Goal: Task Accomplishment & Management: Manage account settings

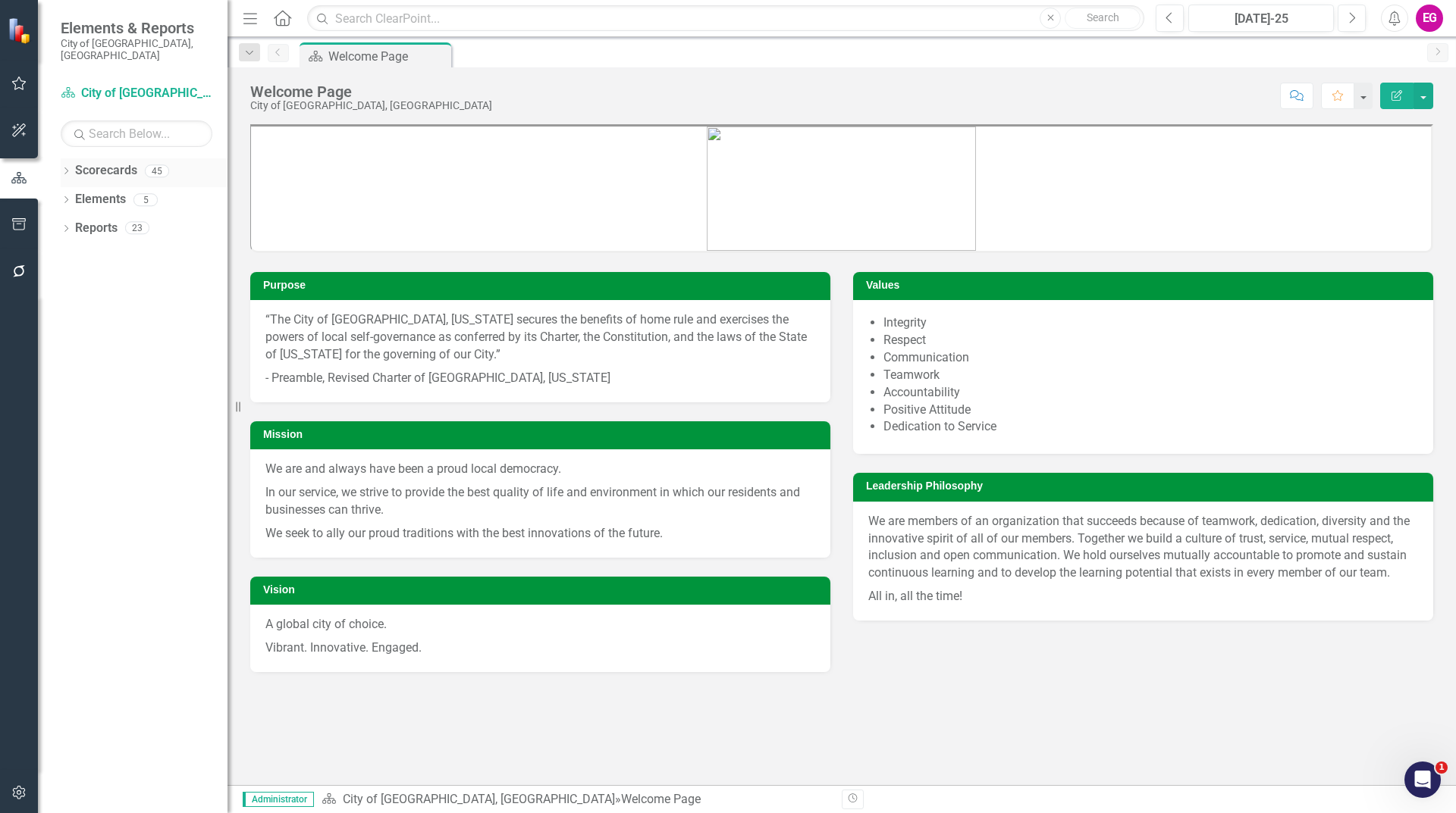
click at [88, 162] on link "Scorecards" at bounding box center [106, 170] width 62 height 17
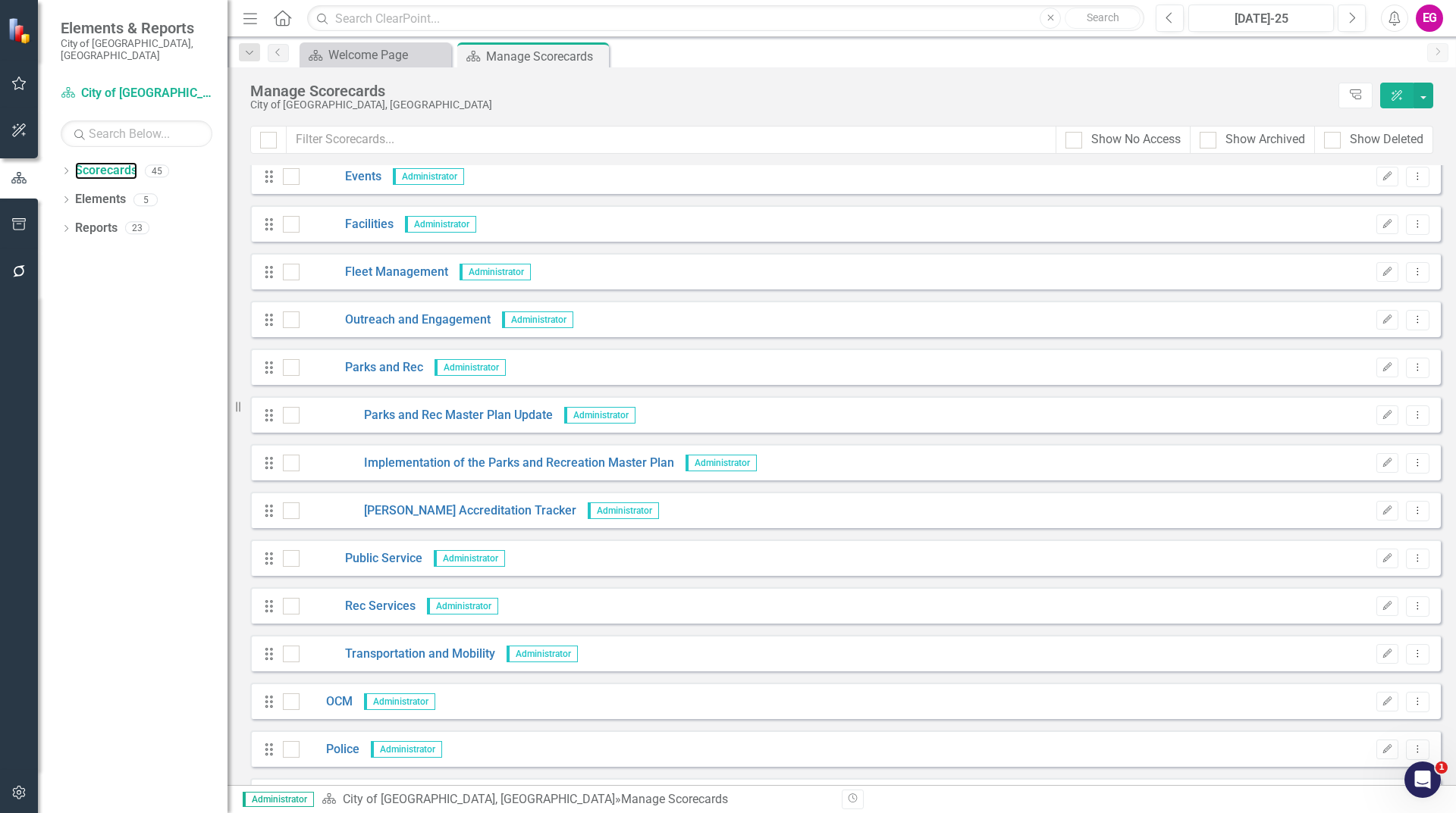
scroll to position [834, 0]
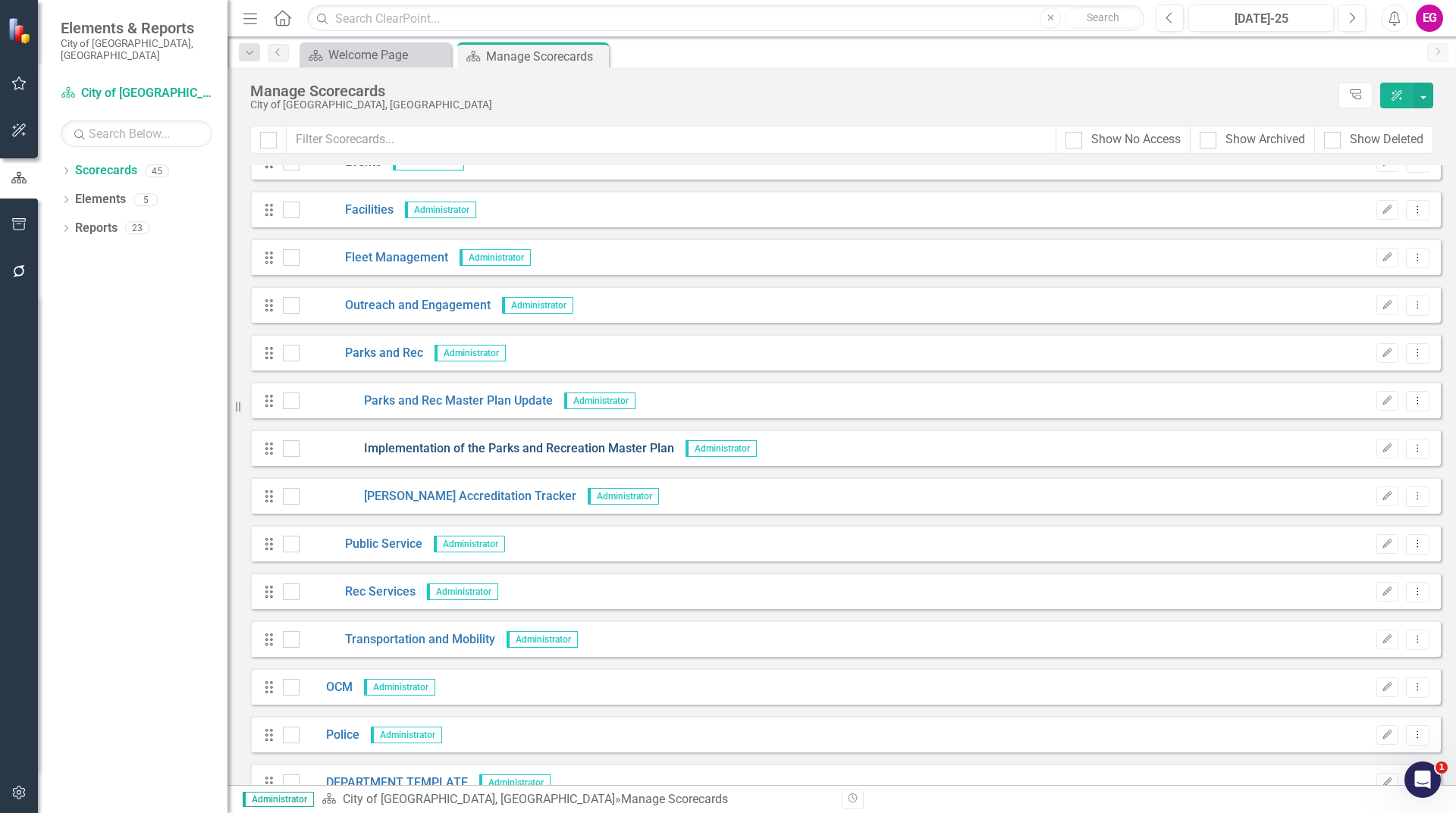
click at [540, 449] on link "Implementation of the Parks and Recreation Master Plan" at bounding box center [486, 449] width 374 height 17
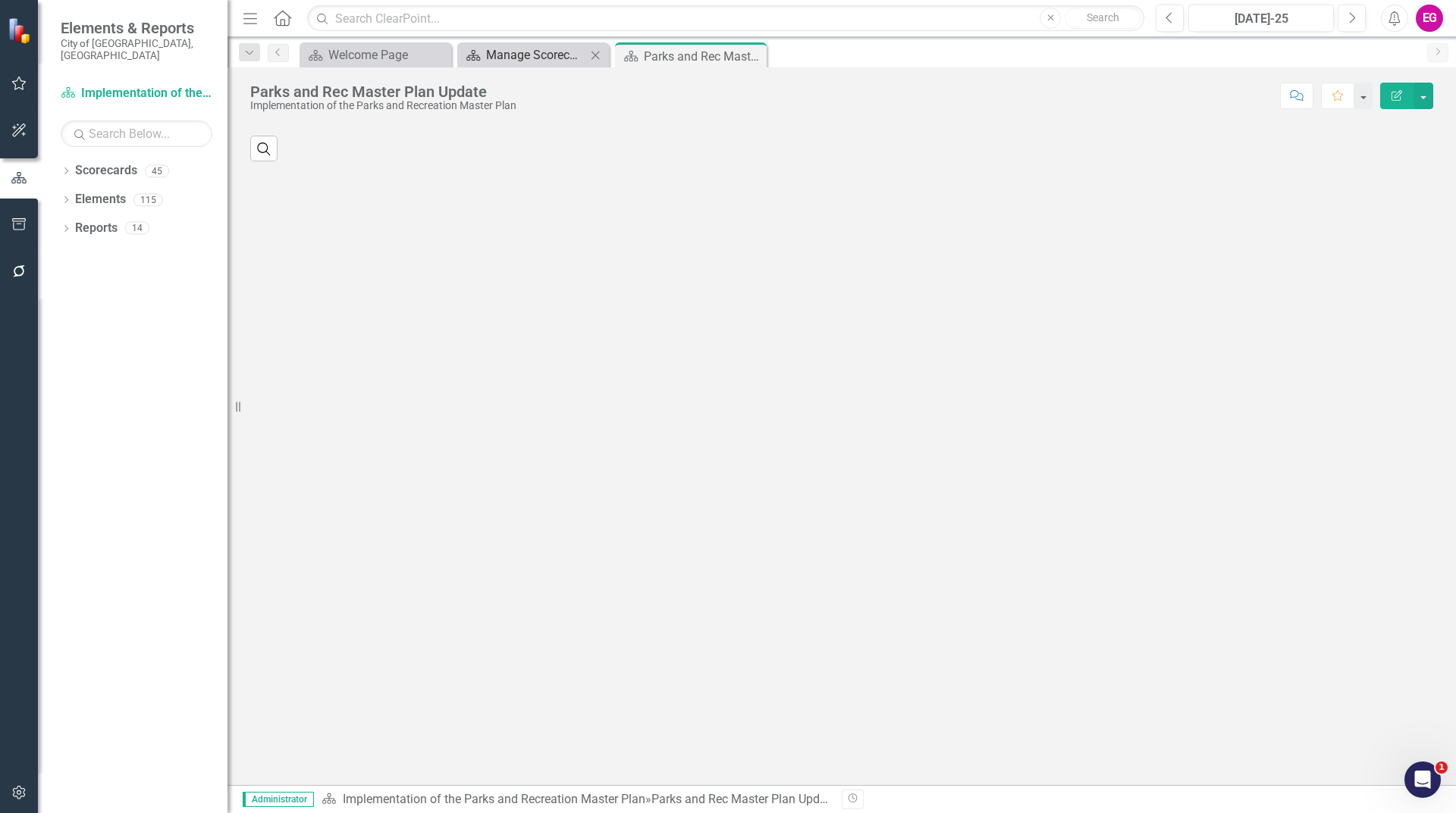
click at [545, 48] on div "Manage Scorecards" at bounding box center [535, 55] width 100 height 19
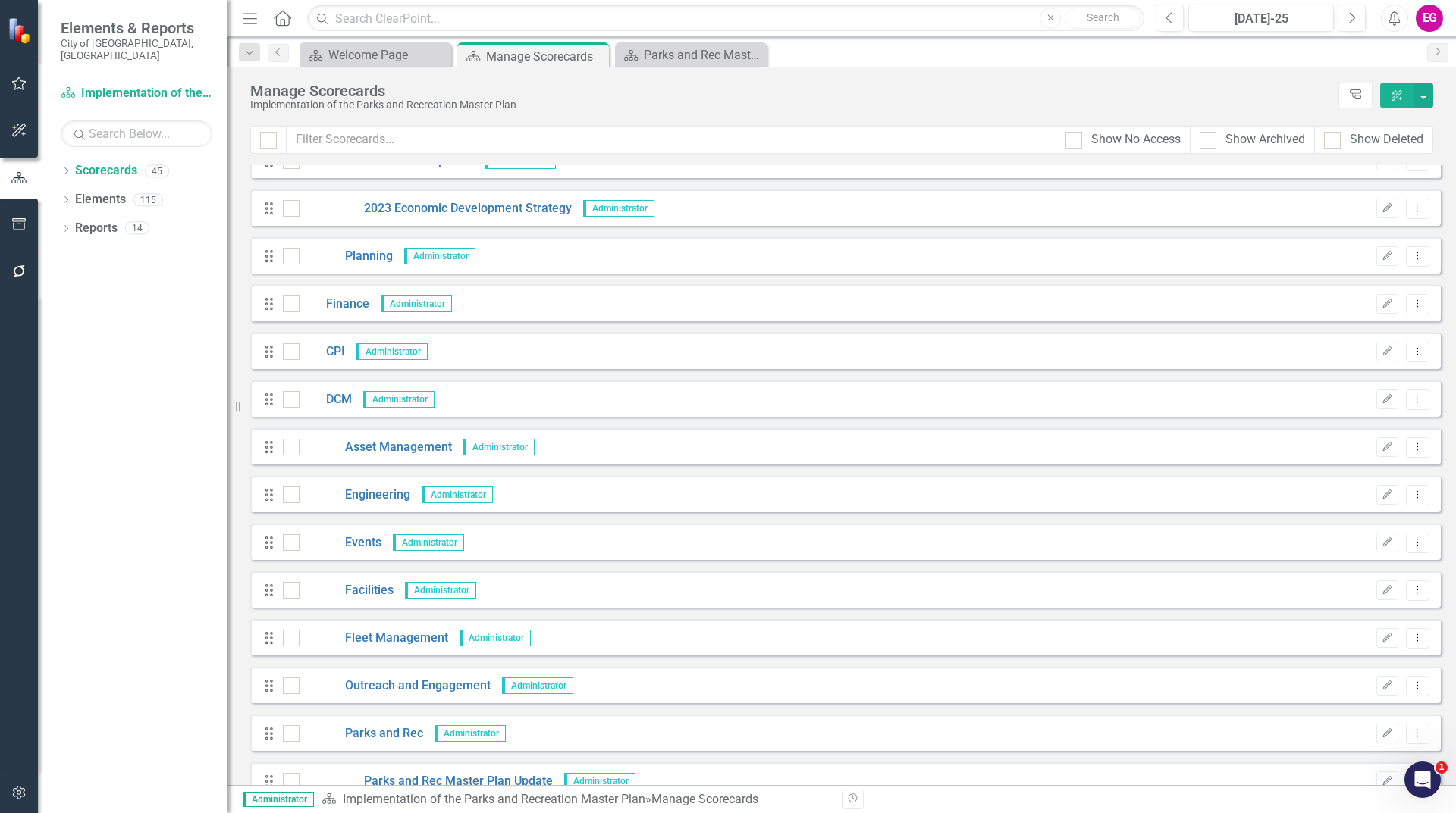
scroll to position [454, 0]
click at [365, 493] on link "Engineering" at bounding box center [354, 493] width 111 height 17
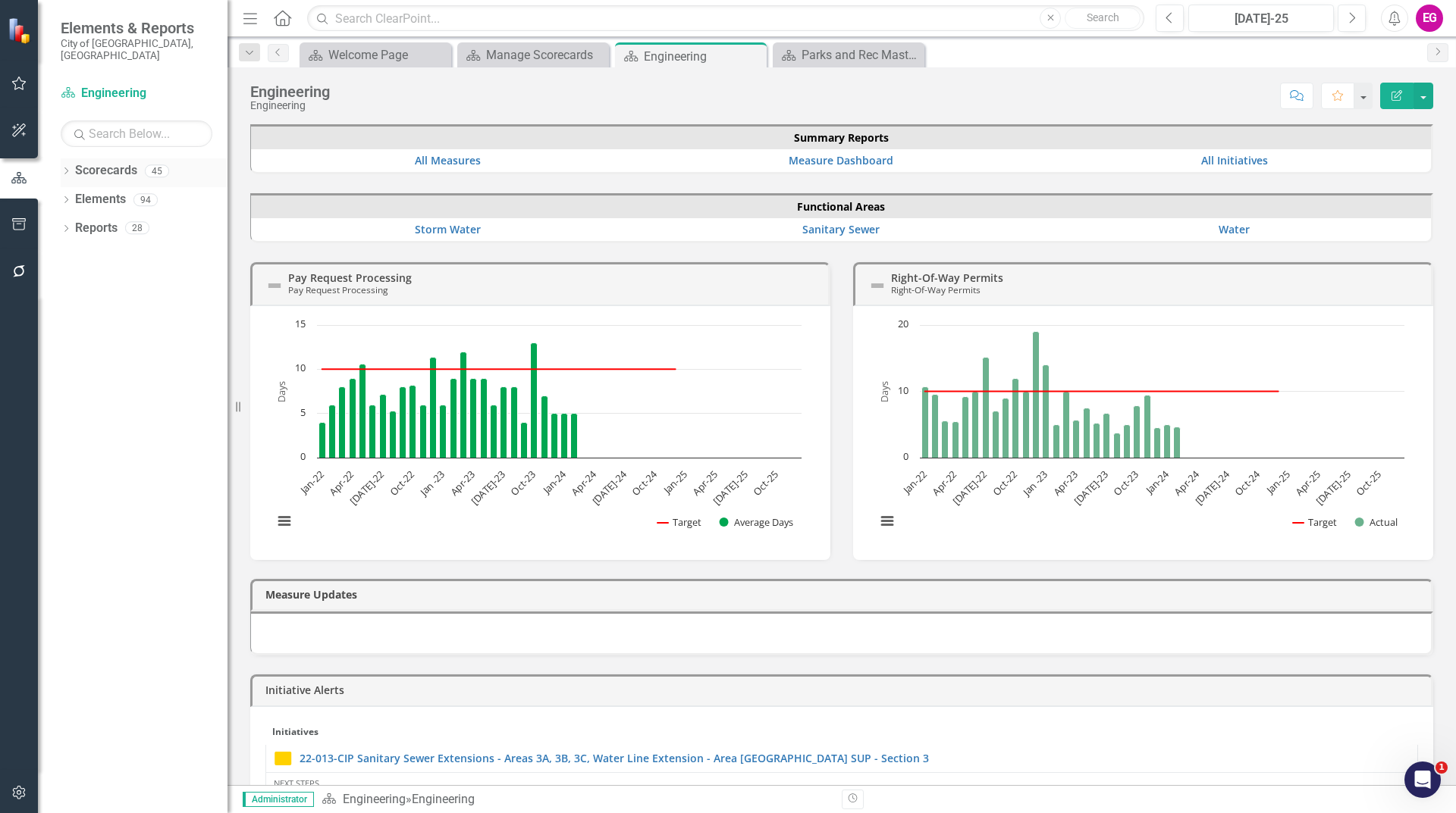
click at [107, 162] on link "Scorecards" at bounding box center [106, 170] width 62 height 17
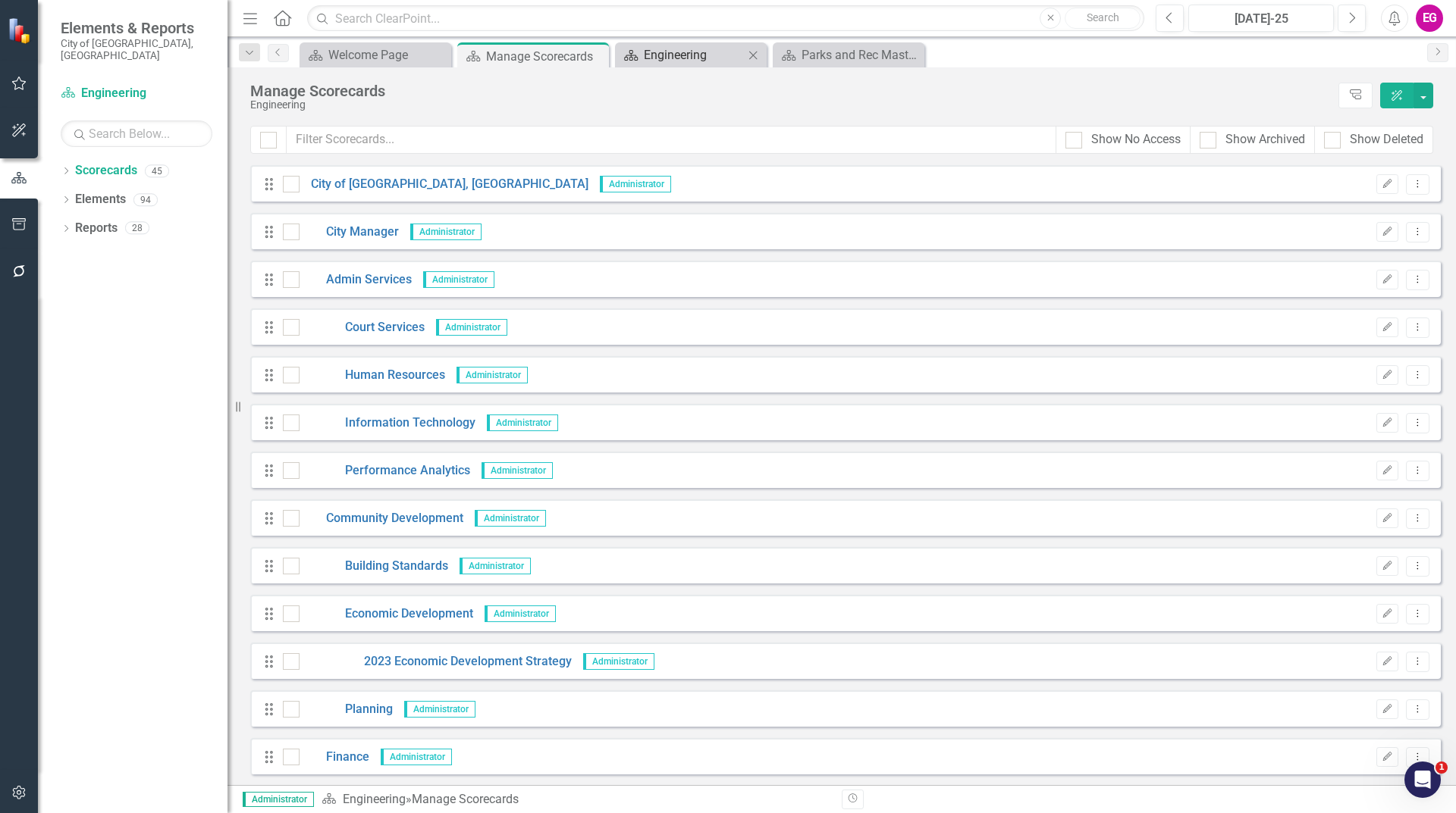
click at [657, 53] on div "Engineering" at bounding box center [693, 55] width 100 height 19
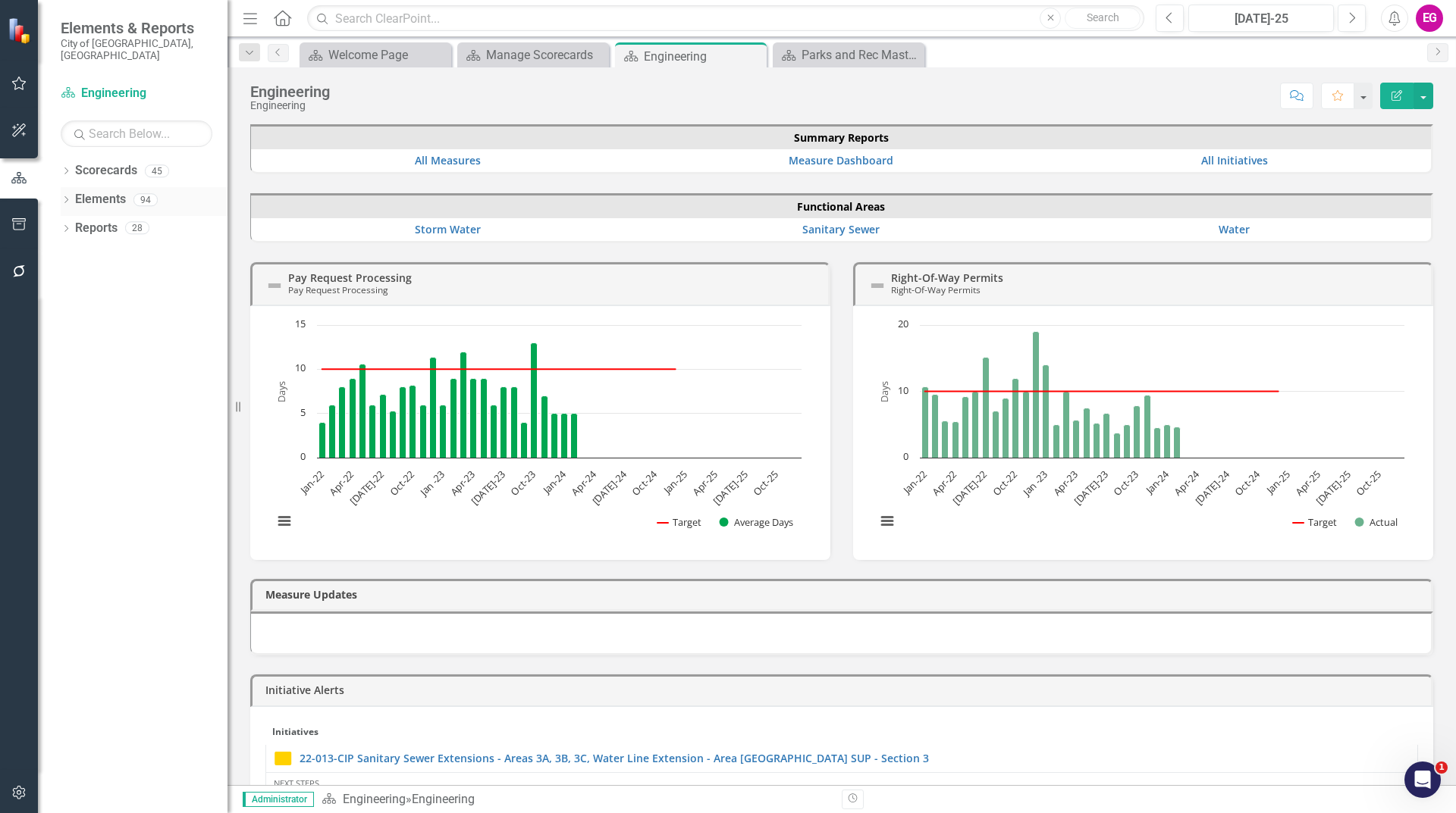
click at [100, 191] on link "Elements" at bounding box center [100, 199] width 50 height 17
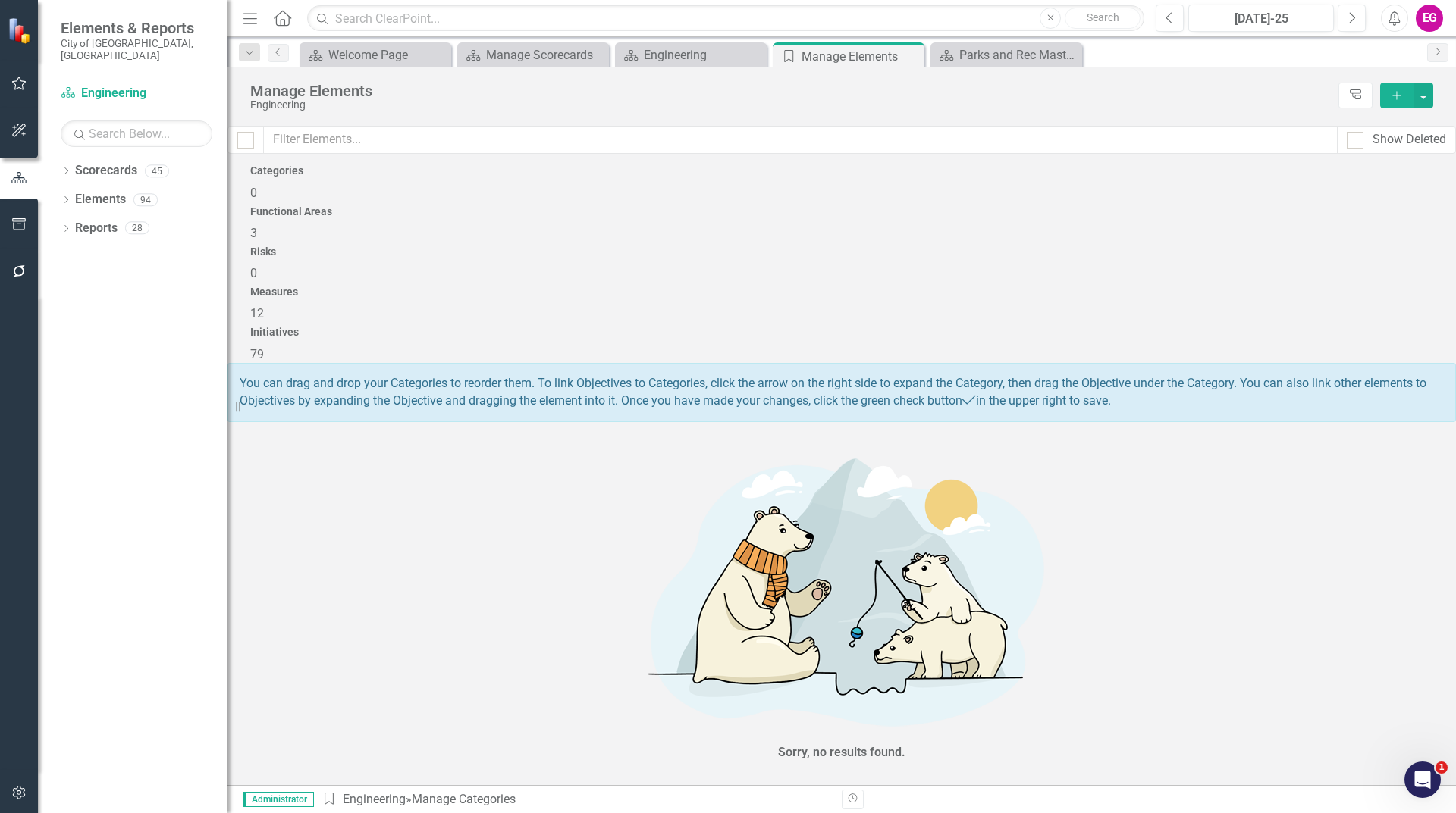
click at [1281, 326] on div "Initiatives 79" at bounding box center [841, 345] width 1182 height 36
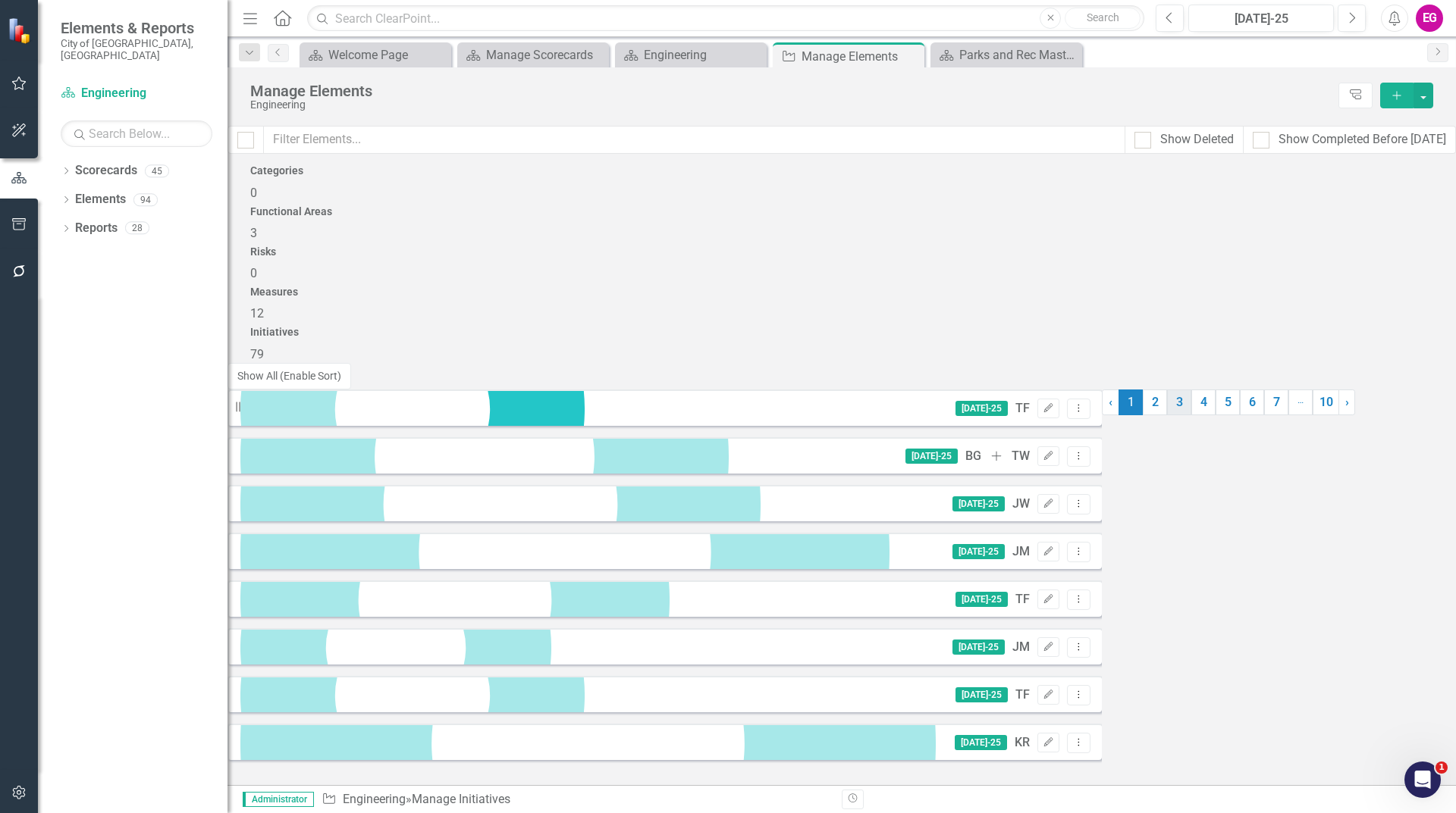
click at [1167, 416] on link "3" at bounding box center [1178, 402] width 24 height 26
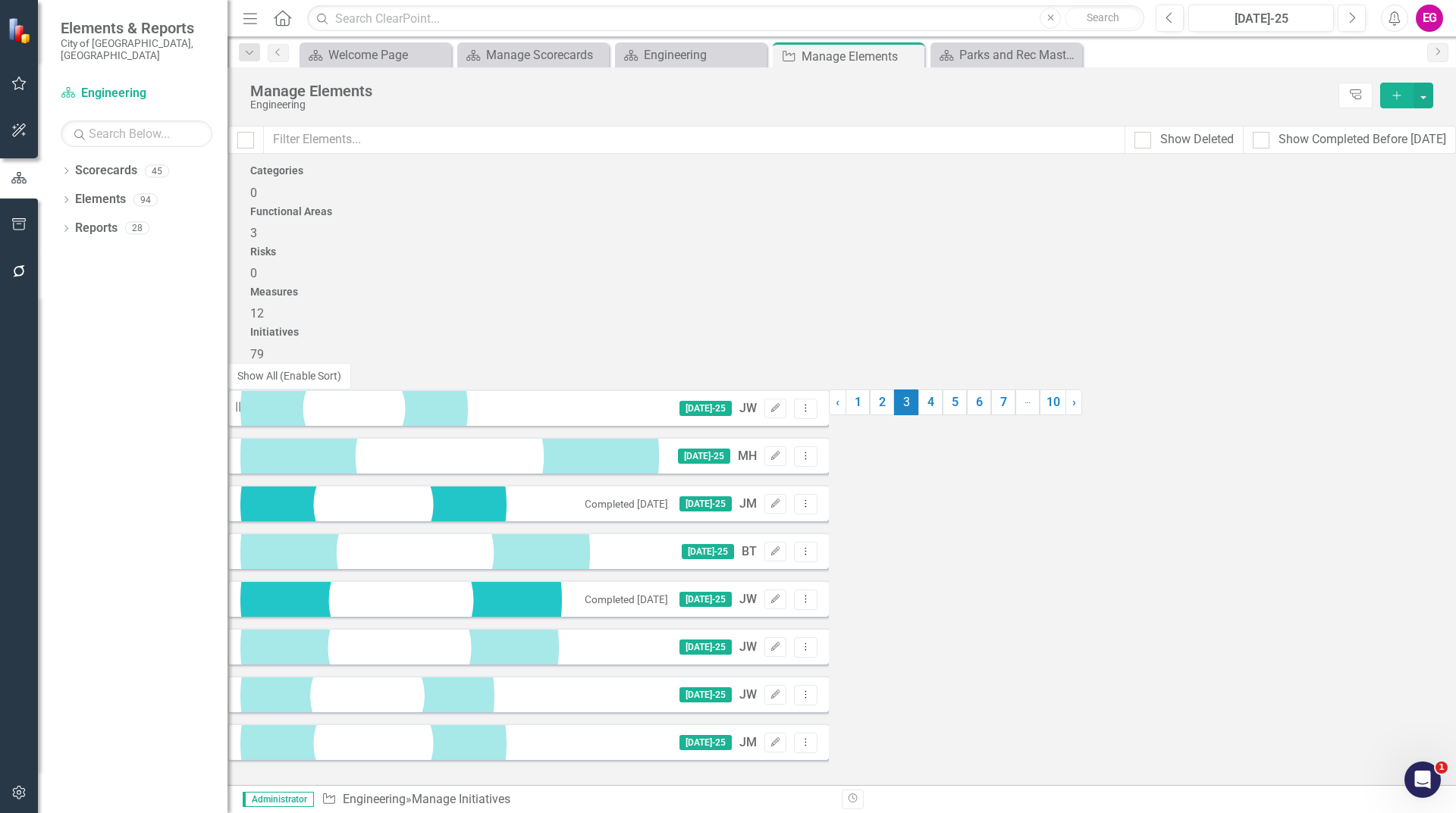
drag, startPoint x: 507, startPoint y: 546, endPoint x: 507, endPoint y: 536, distance: 10.0
click at [507, 629] on div "25-010-CIP [GEOGRAPHIC_DATA] Link Bridge Deck Sealing [DATE]-25 JW Edit Dropdow…" at bounding box center [528, 647] width 602 height 36
click at [507, 808] on link "25-010-CIP [GEOGRAPHIC_DATA] Link Bridge Deck Sealing" at bounding box center [399, 815] width 318 height 14
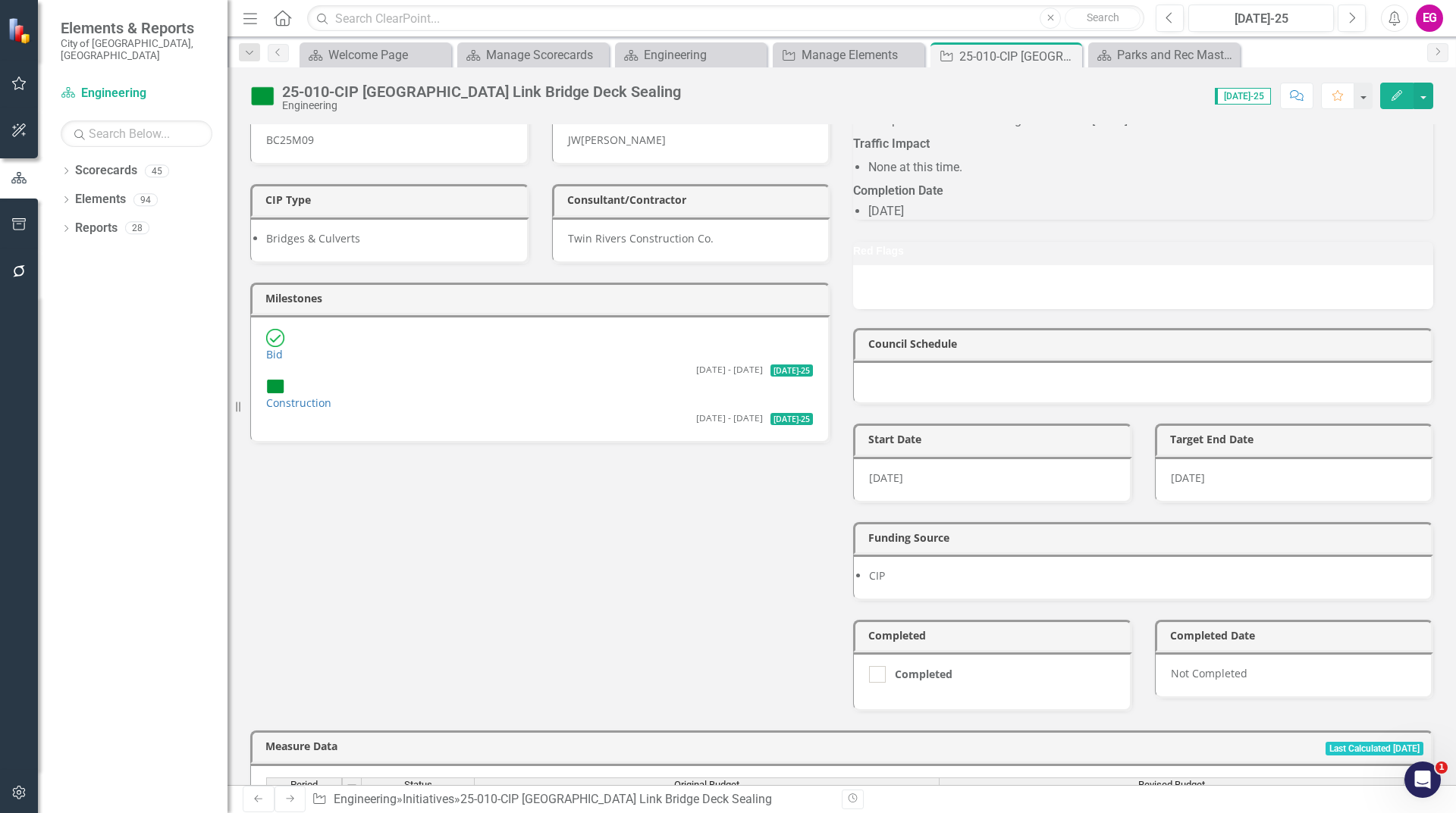
scroll to position [303, 0]
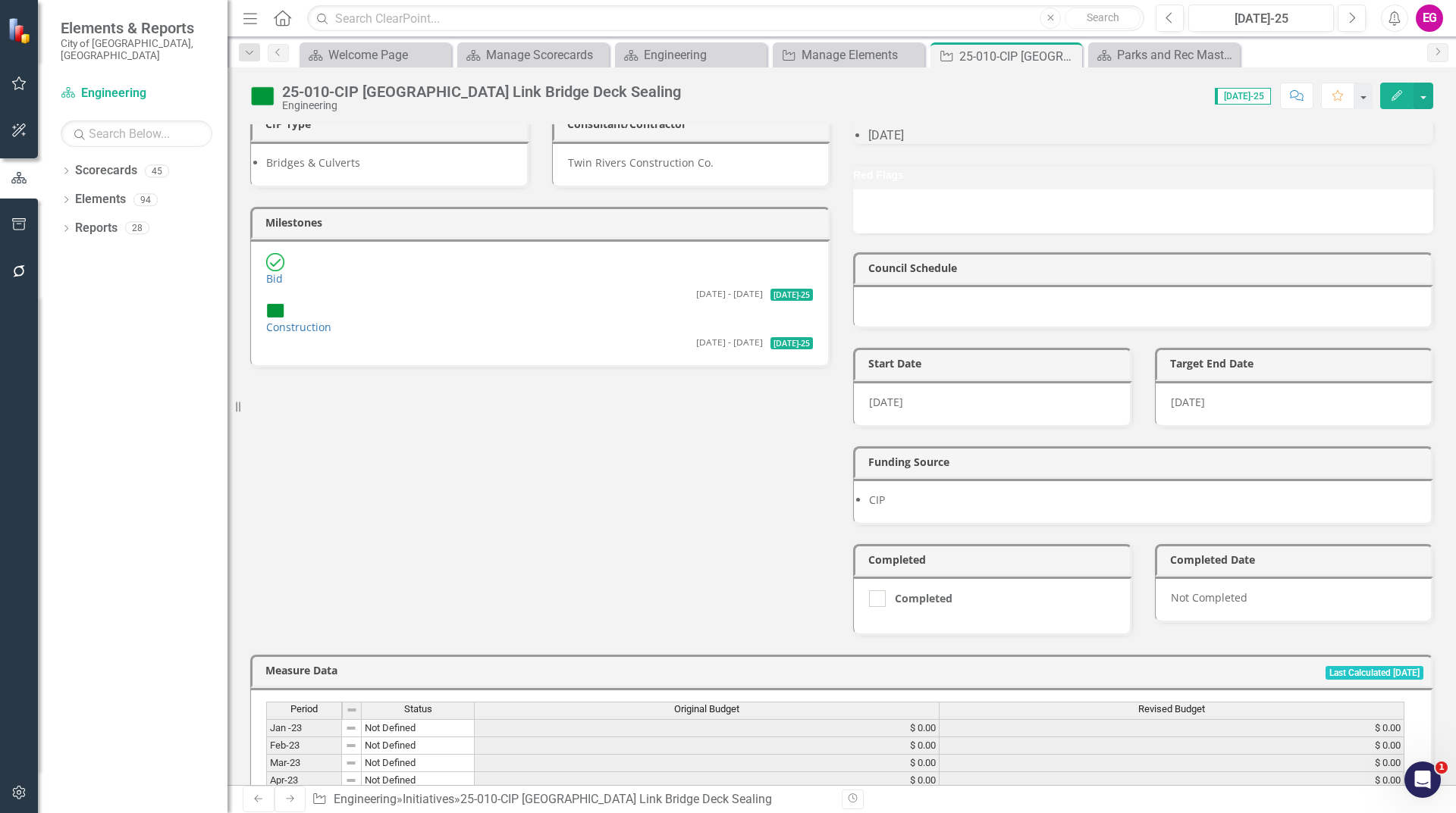
click at [562, 463] on div "Project Phase Construction CIP ID BC25M09 Owner [PERSON_NAME] [PERSON_NAME] CIP…" at bounding box center [841, 268] width 1206 height 736
click at [1203, 608] on div "Not Completed" at bounding box center [1294, 600] width 279 height 46
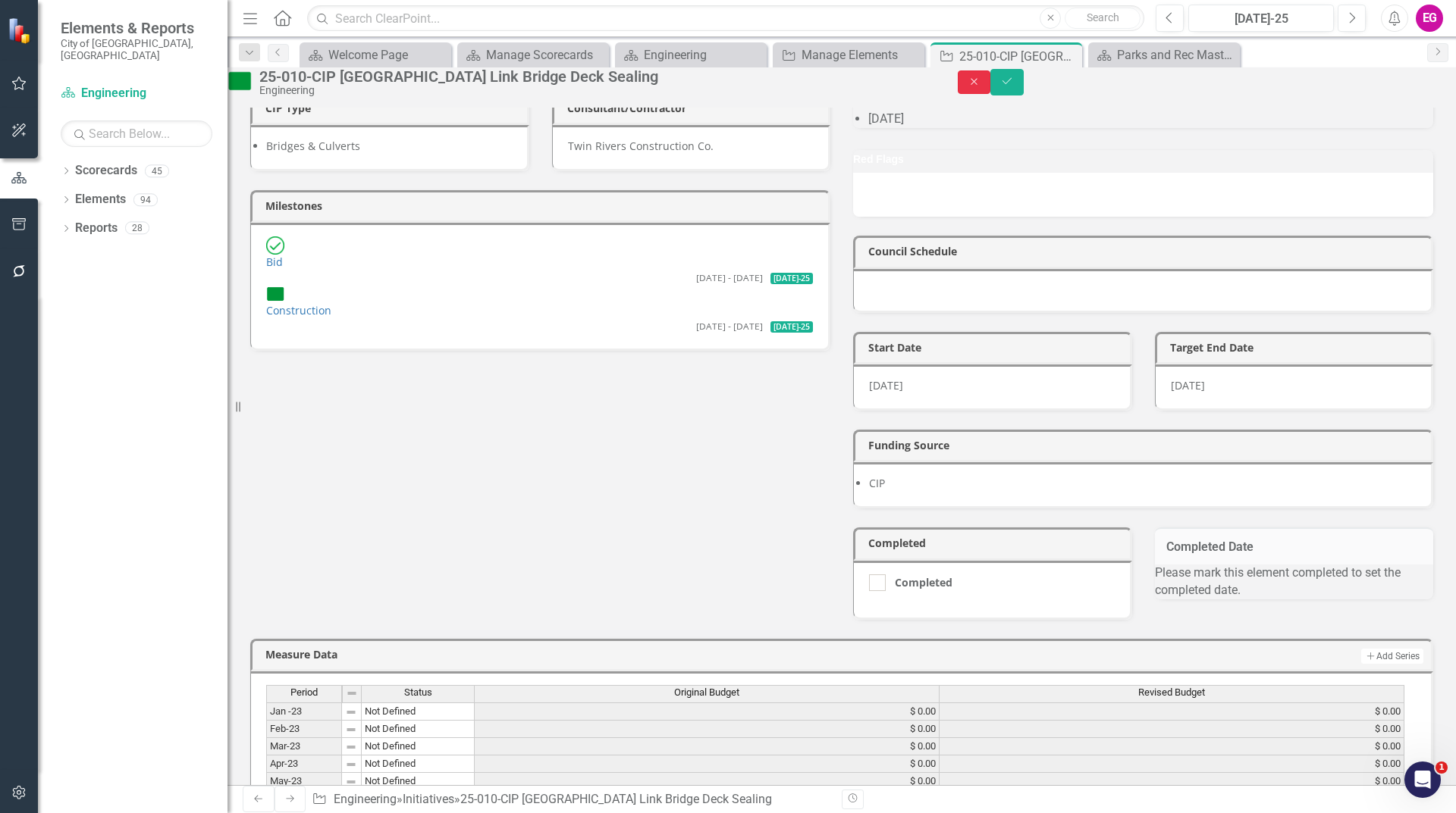
click at [991, 84] on button "Close" at bounding box center [974, 82] width 33 height 23
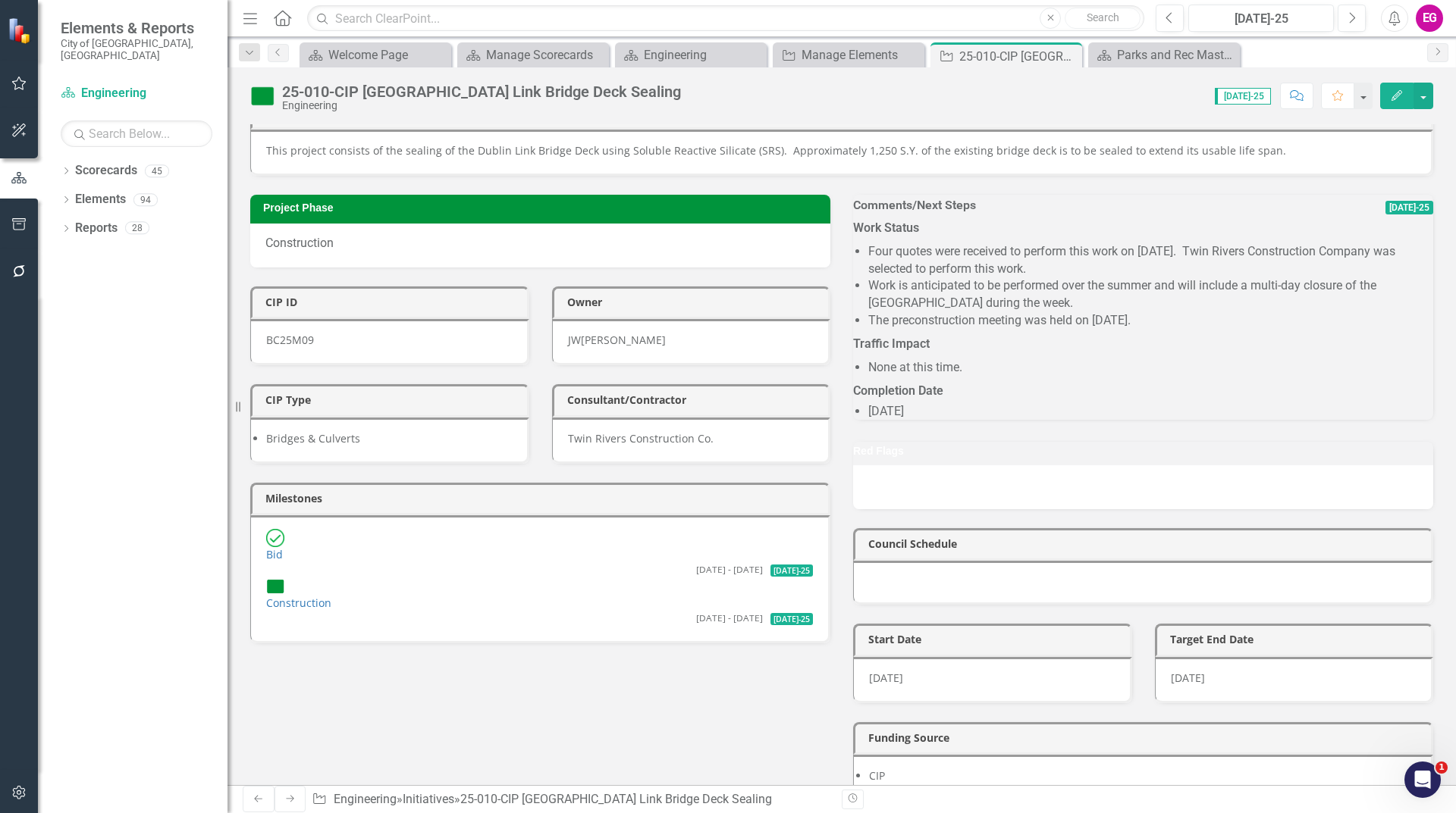
scroll to position [0, 0]
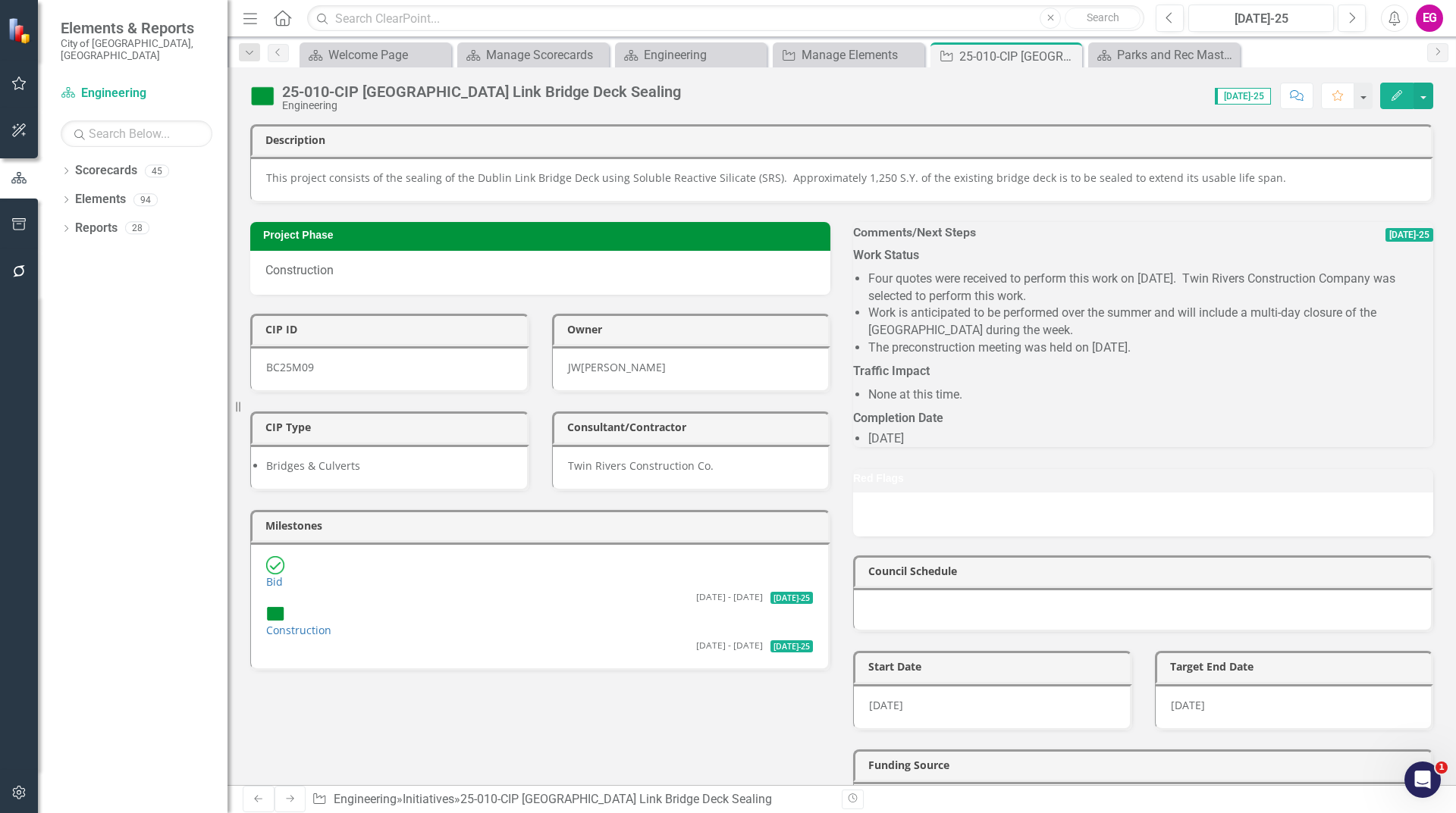
click at [261, 102] on img at bounding box center [262, 96] width 24 height 24
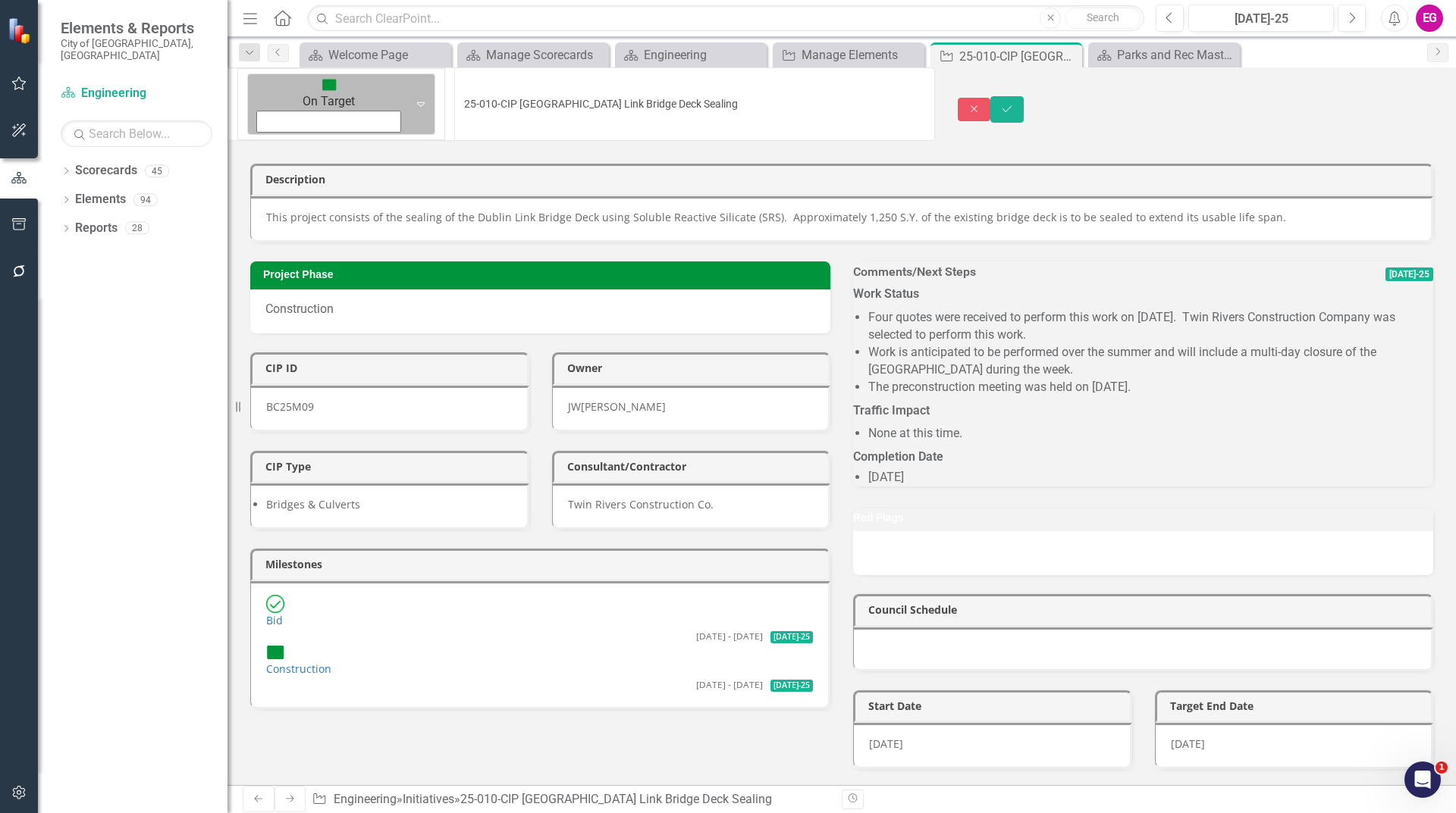
click at [321, 93] on img at bounding box center [329, 85] width 15 height 15
click at [291, 102] on div "On Target Expand" at bounding box center [341, 104] width 188 height 61
click at [321, 93] on img at bounding box center [329, 85] width 15 height 15
drag, startPoint x: 266, startPoint y: 86, endPoint x: 285, endPoint y: 100, distance: 23.6
click at [321, 86] on img at bounding box center [329, 85] width 15 height 15
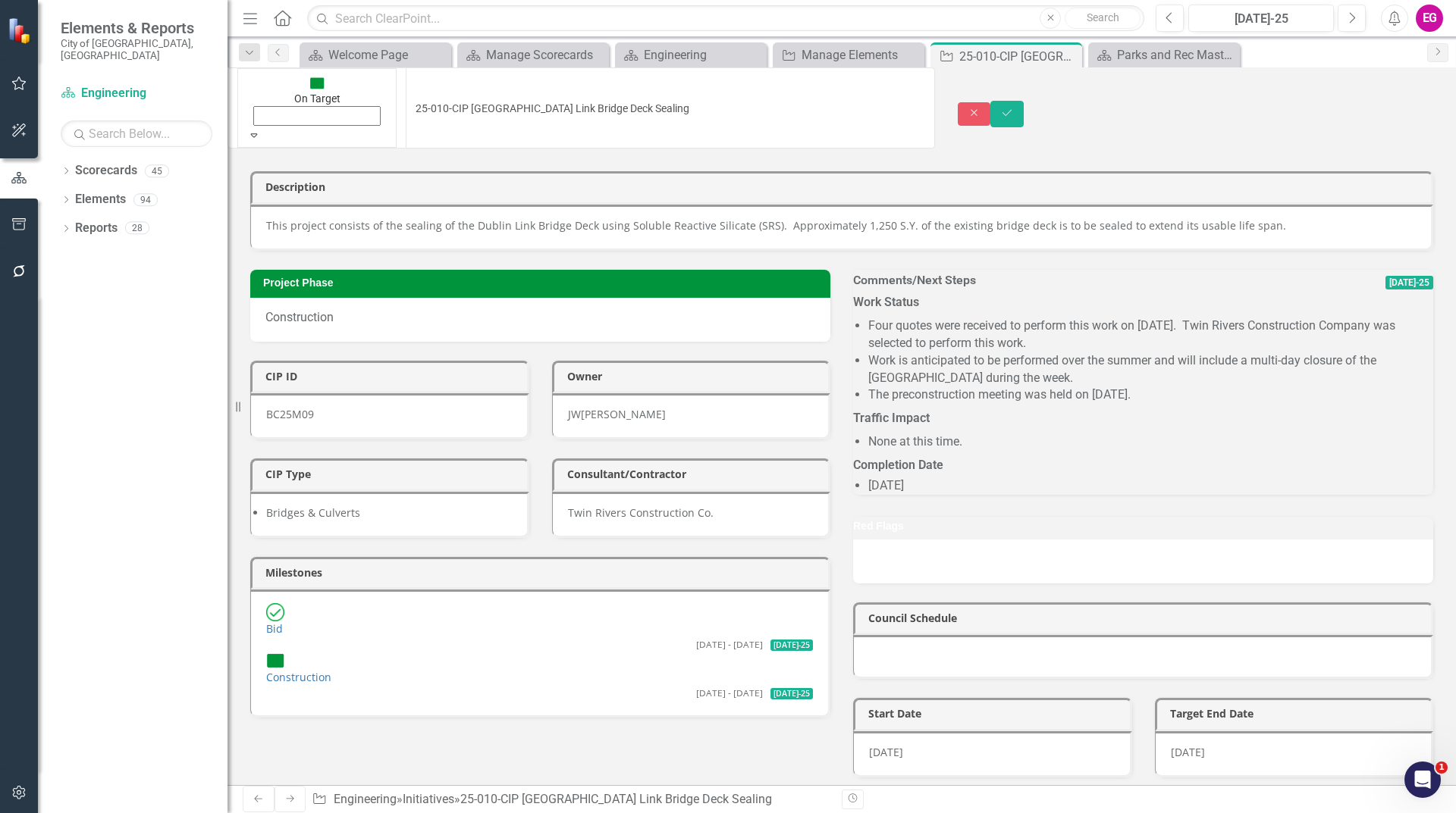
click at [1392, 101] on div "Close Save" at bounding box center [1207, 114] width 499 height 26
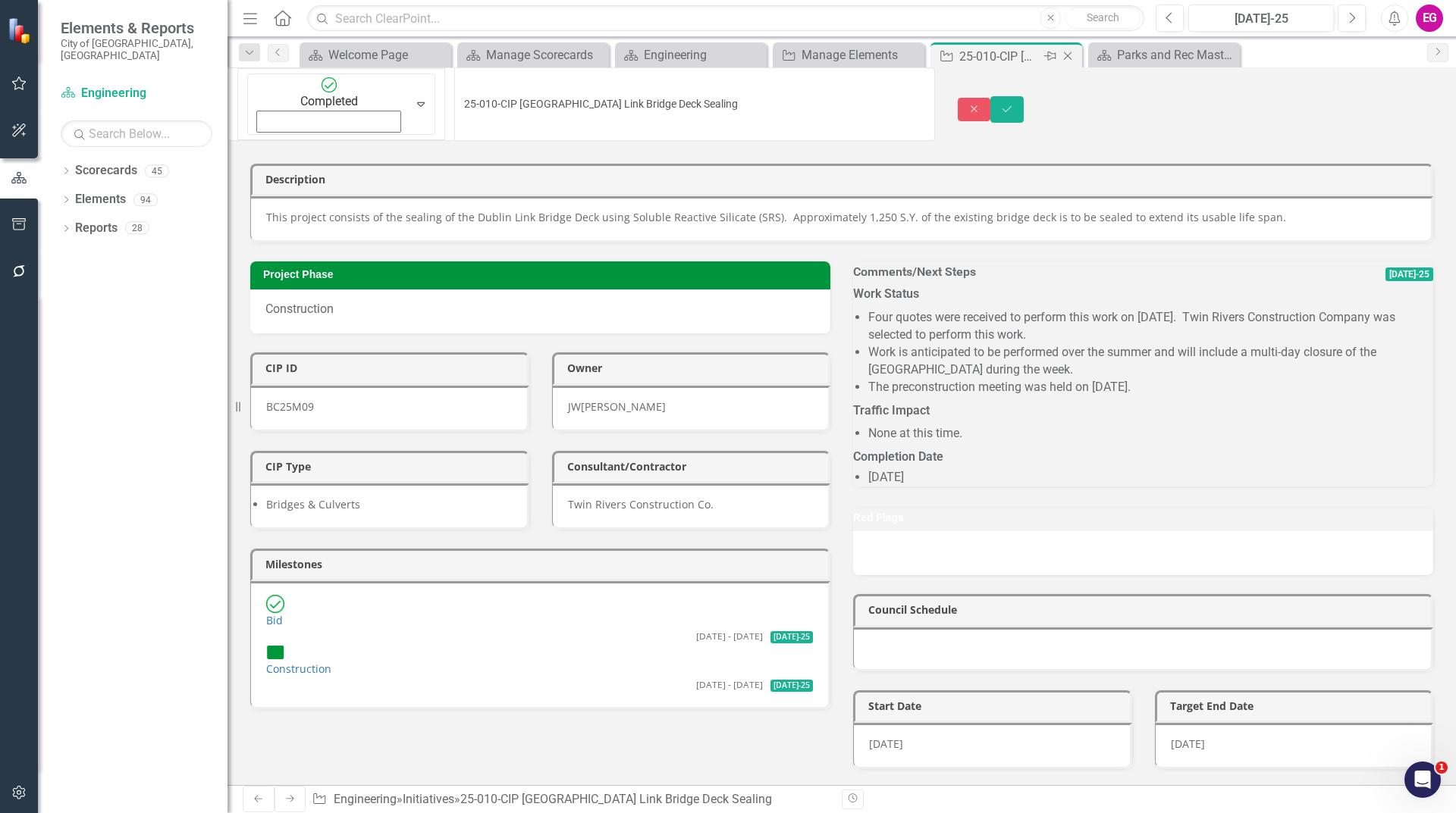
click at [1065, 57] on icon "Close" at bounding box center [1068, 56] width 15 height 12
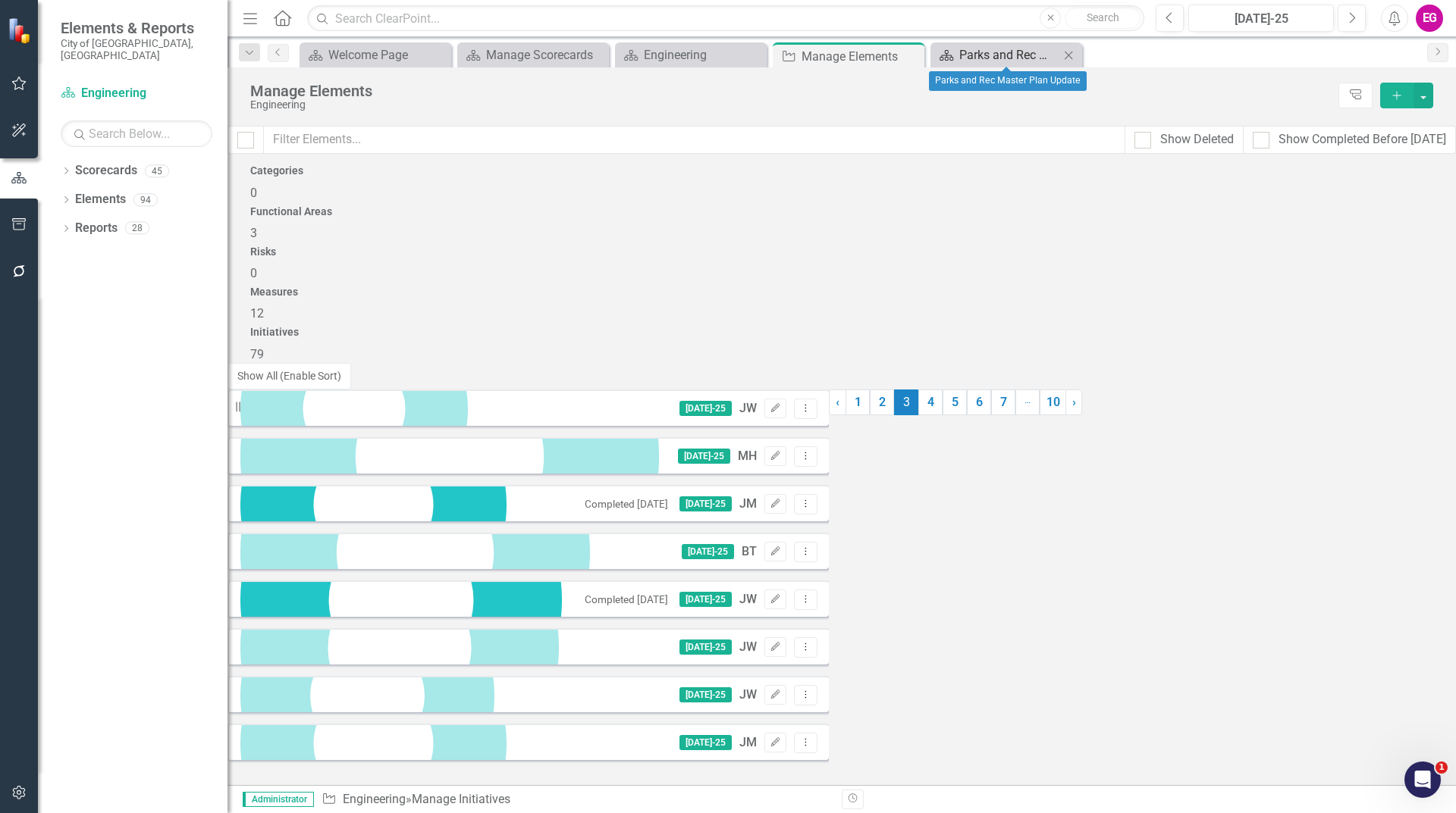
click at [977, 59] on div "Parks and Rec Master Plan Update" at bounding box center [1009, 55] width 100 height 19
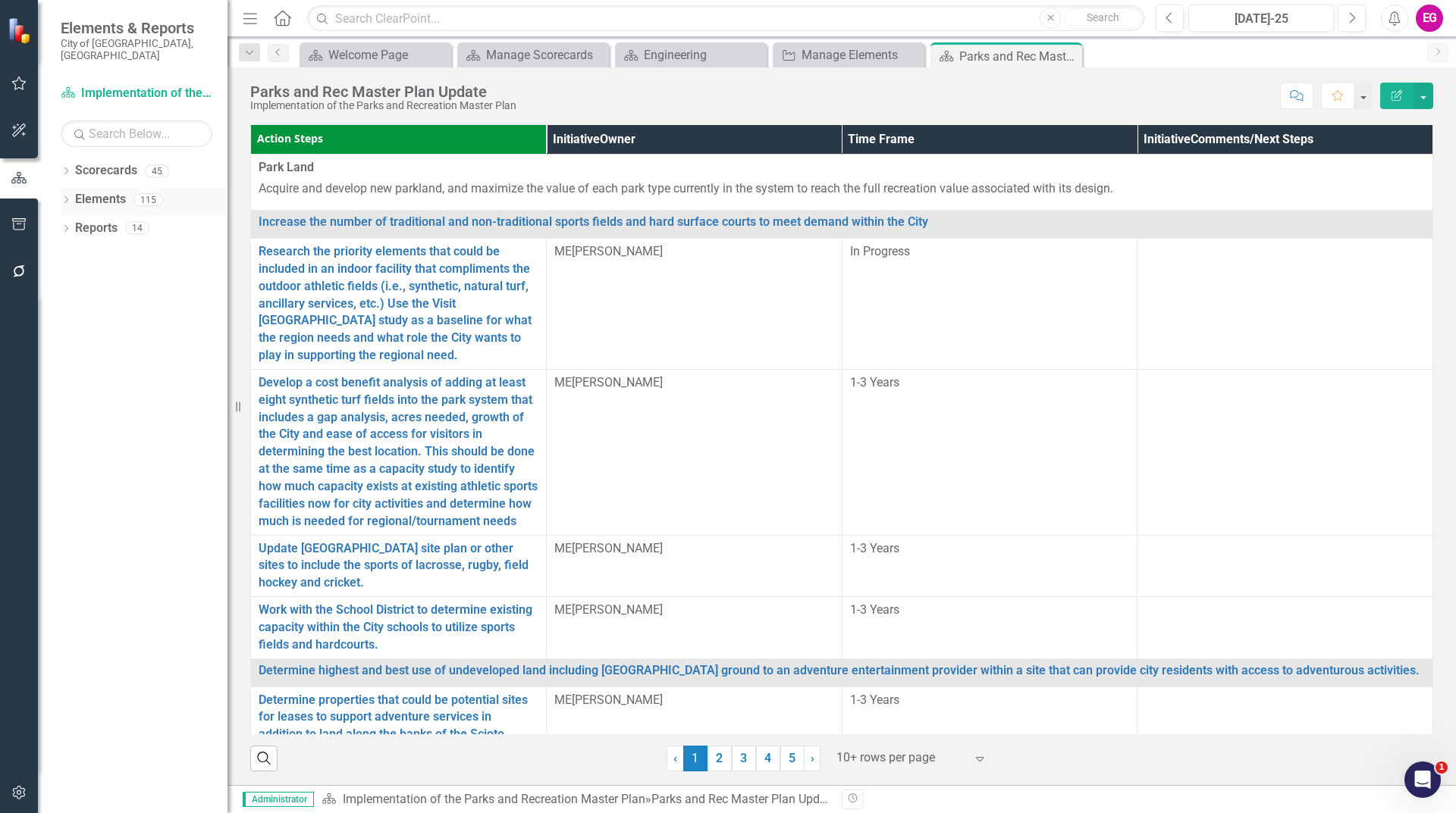
click at [107, 191] on link "Elements" at bounding box center [100, 199] width 50 height 17
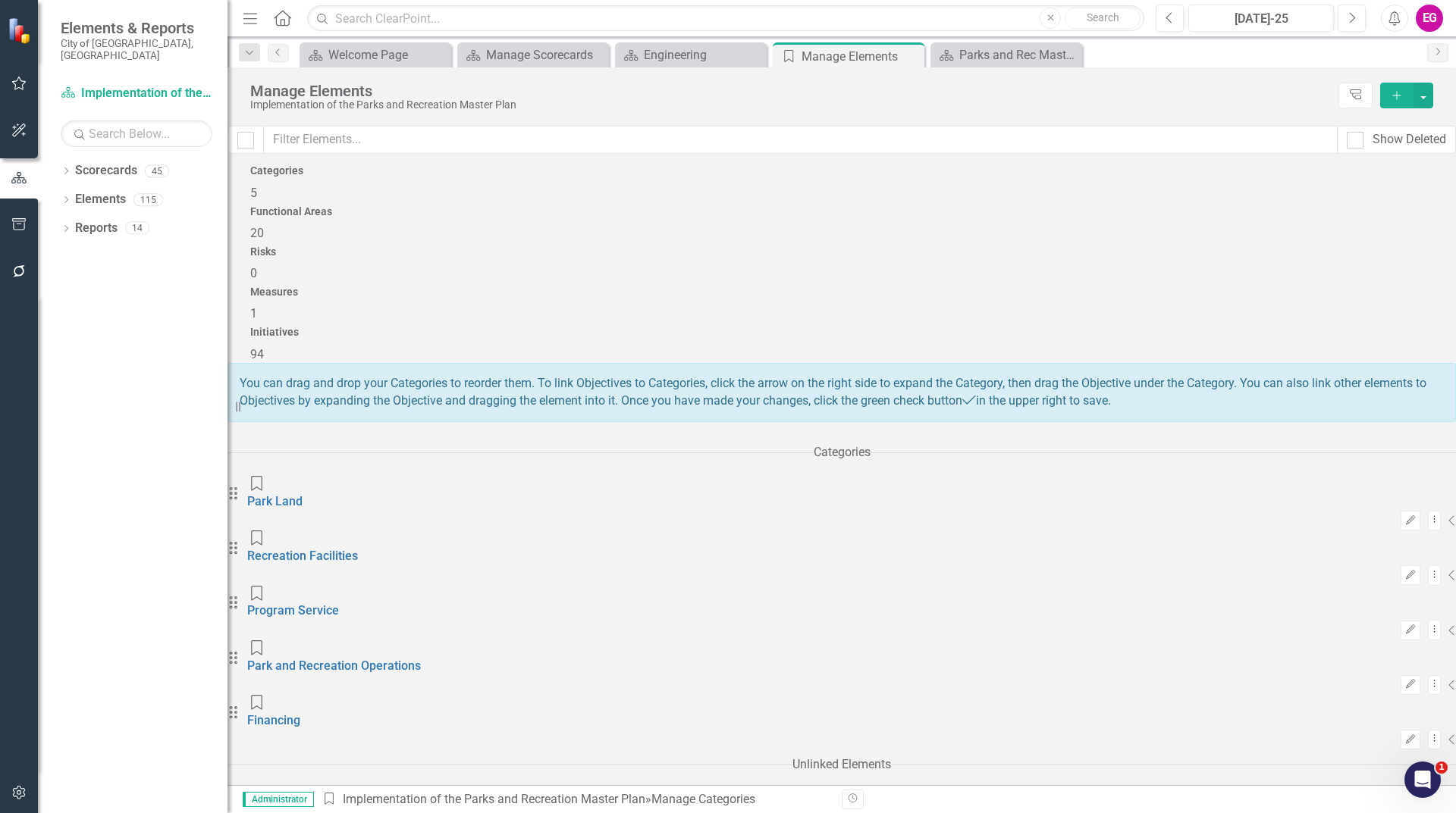
click at [661, 209] on div "Functional Areas 20" at bounding box center [841, 225] width 1182 height 36
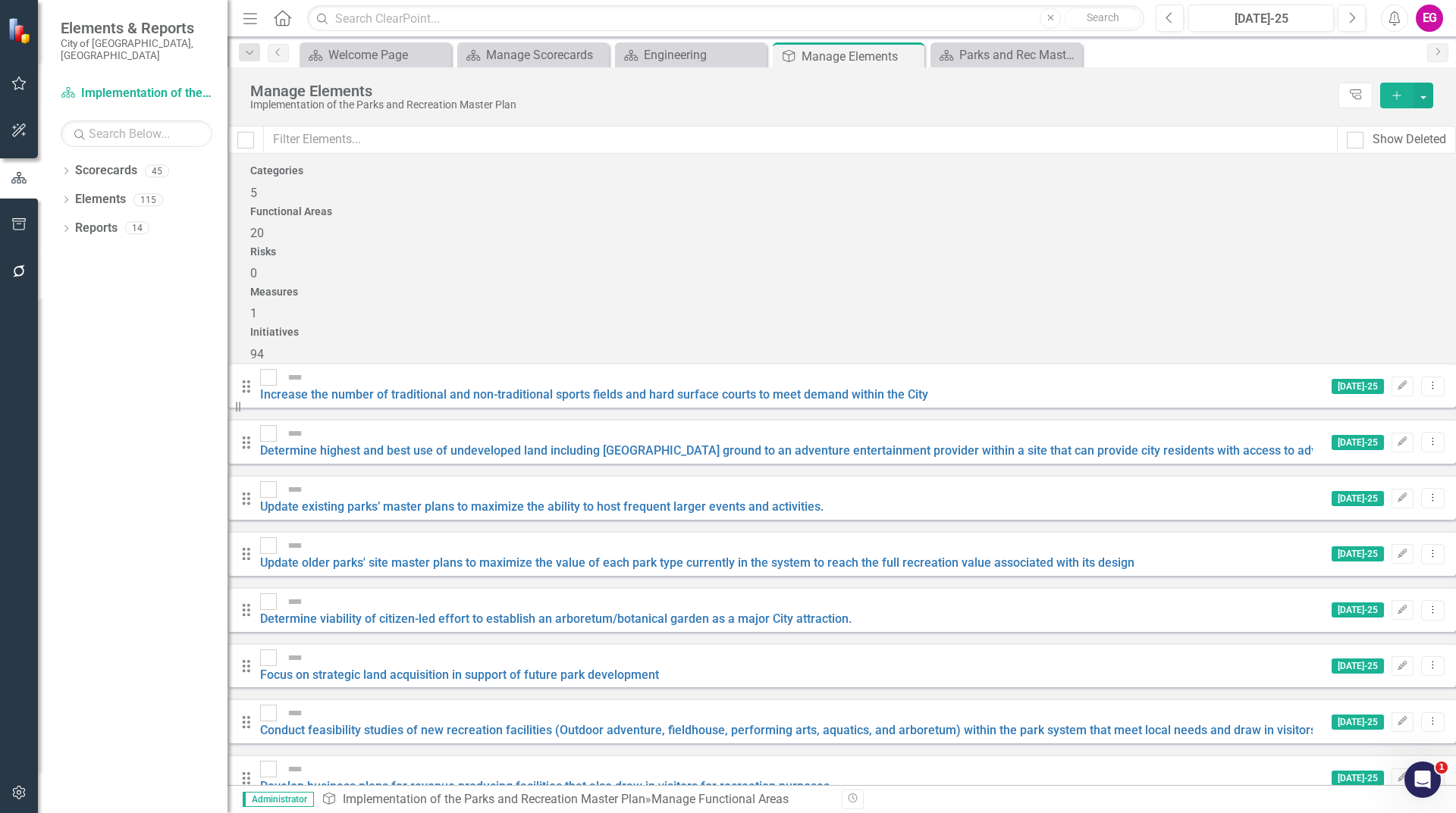
click at [393, 202] on div "Categories 5" at bounding box center [841, 183] width 1182 height 36
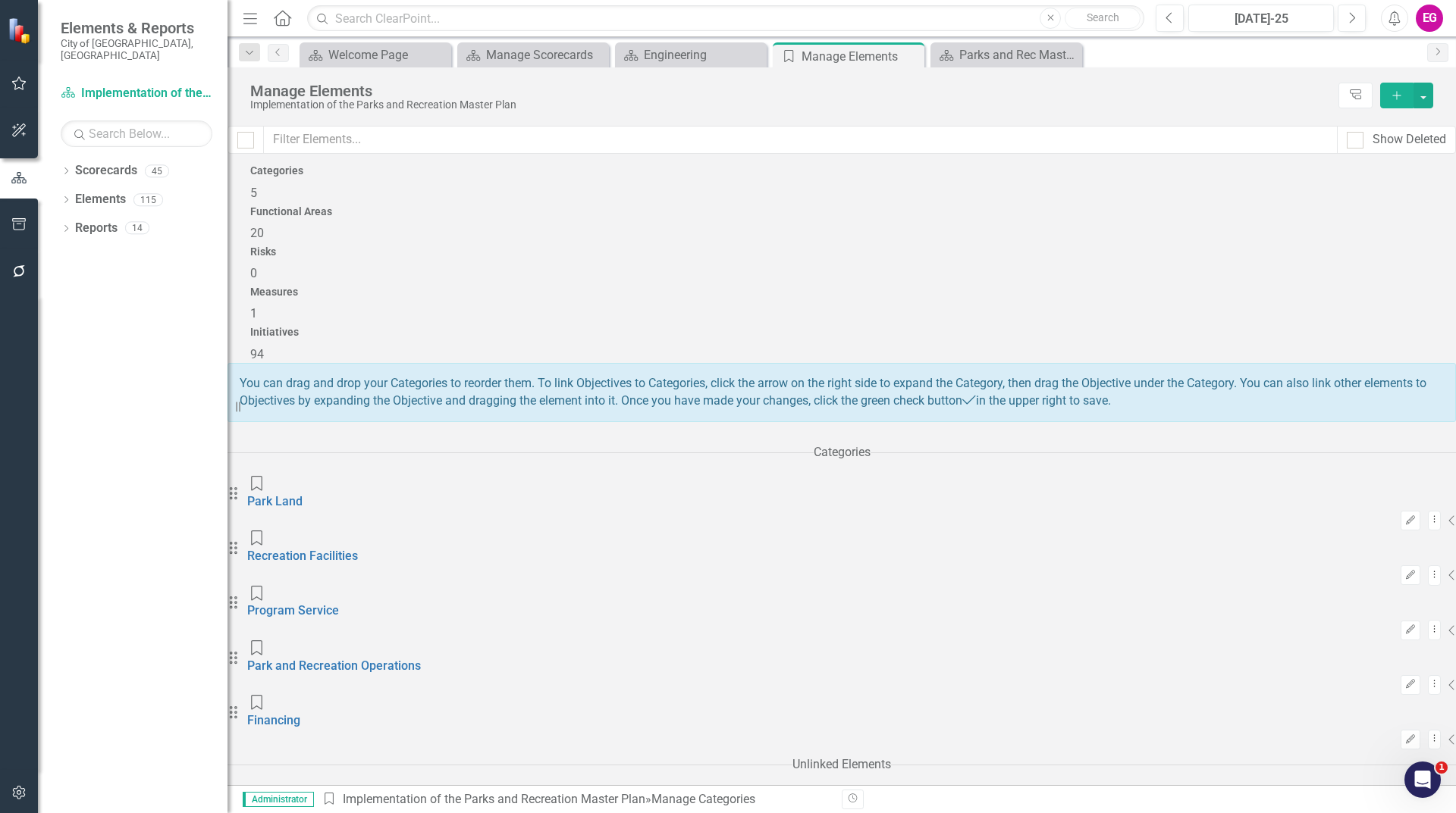
click at [1293, 326] on div "Initiatives 94" at bounding box center [841, 345] width 1182 height 36
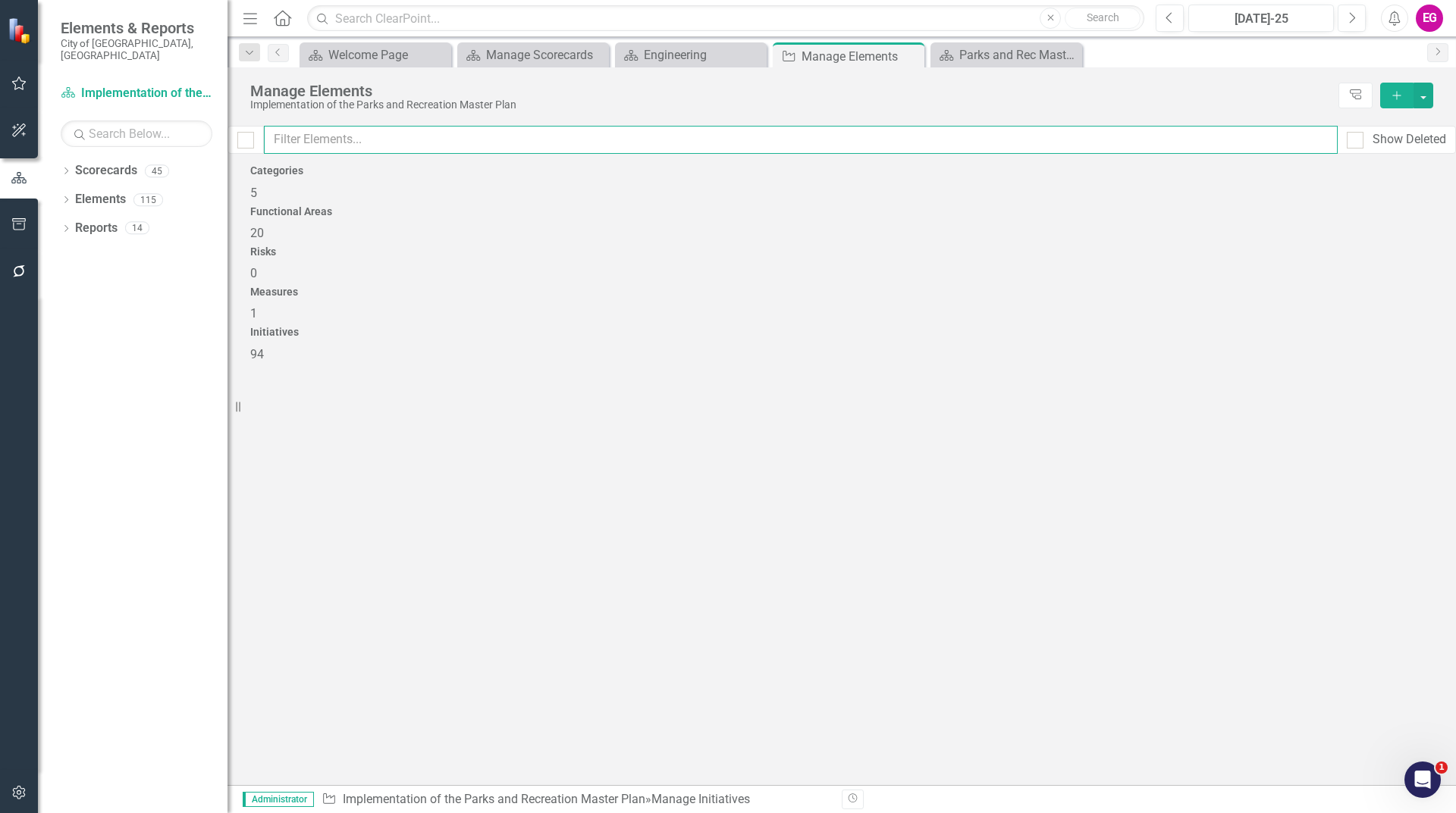
click at [550, 143] on input "text" at bounding box center [800, 140] width 1073 height 28
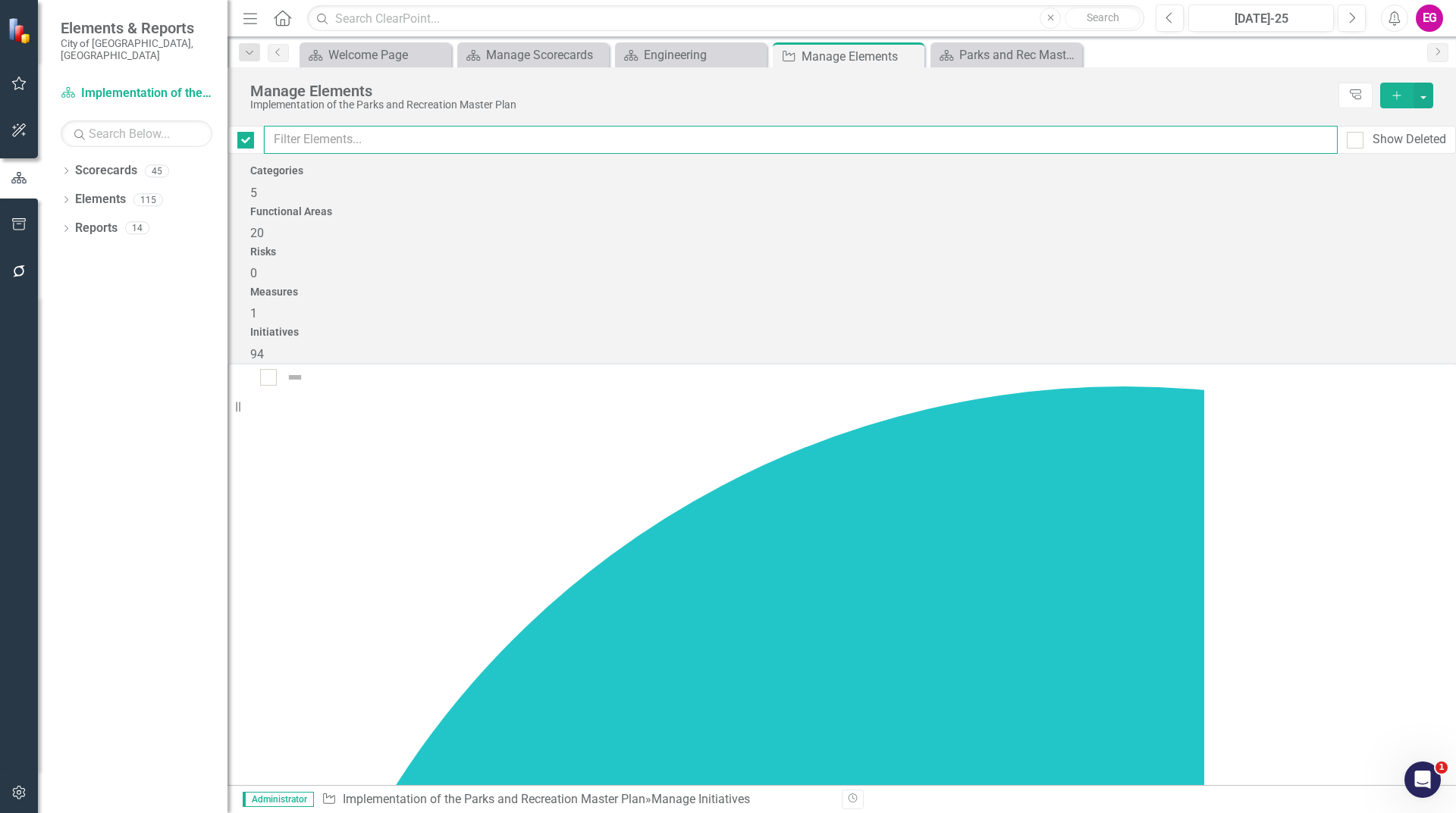
checkbox input "false"
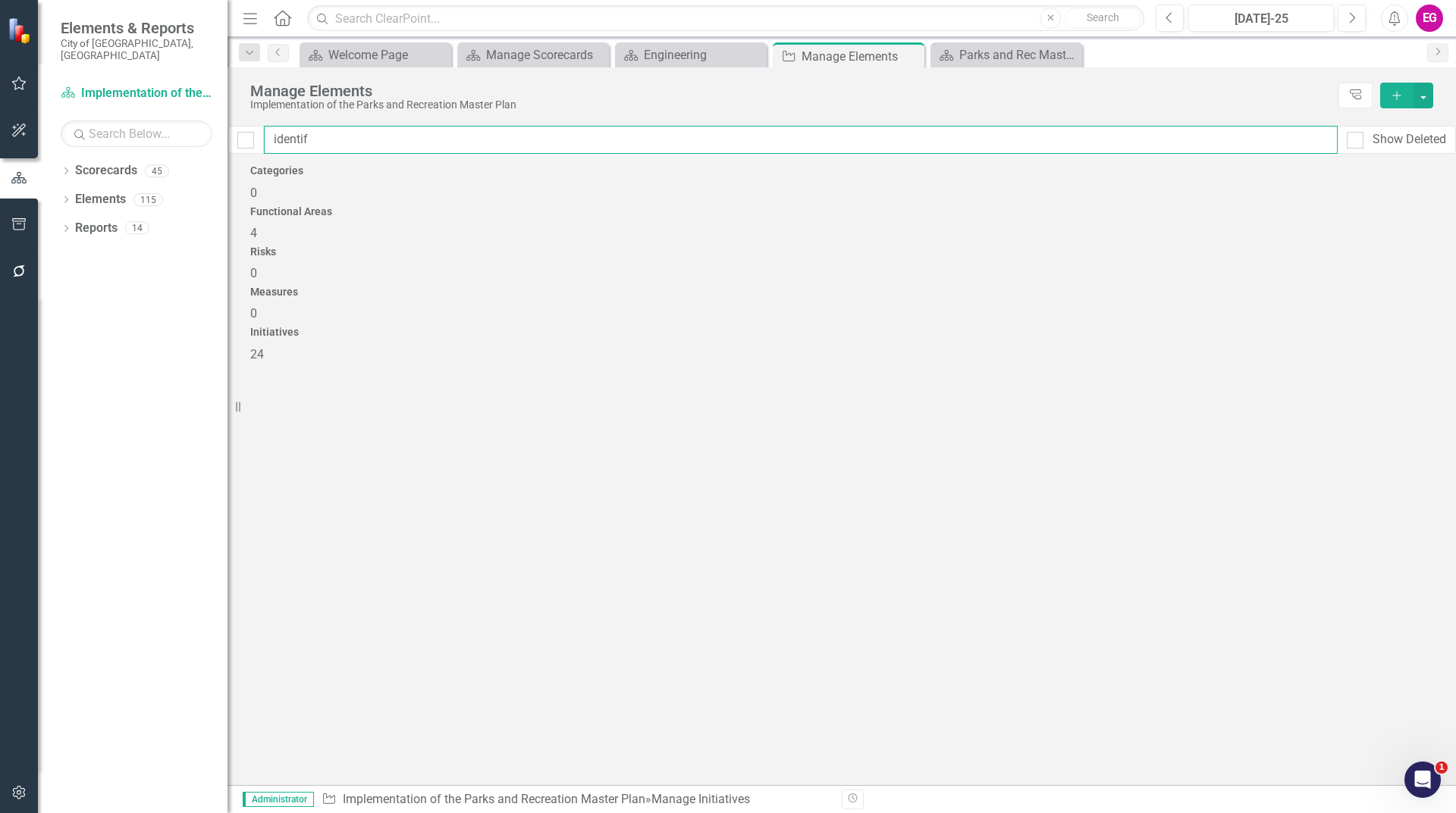
type input "identify"
checkbox input "false"
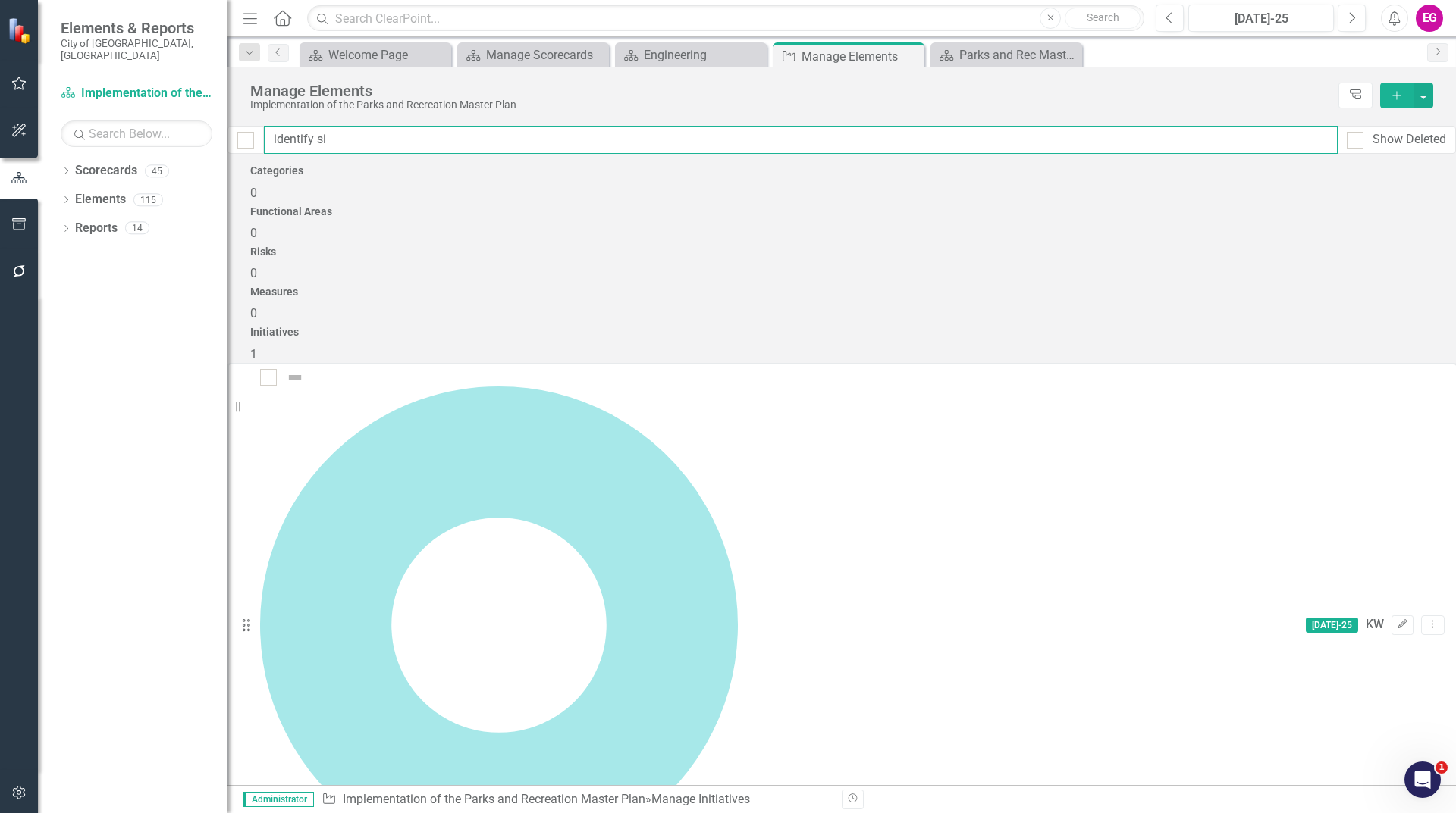
type input "identify sim"
checkbox input "false"
type input "identify simi"
checkbox input "false"
type input "identify simil"
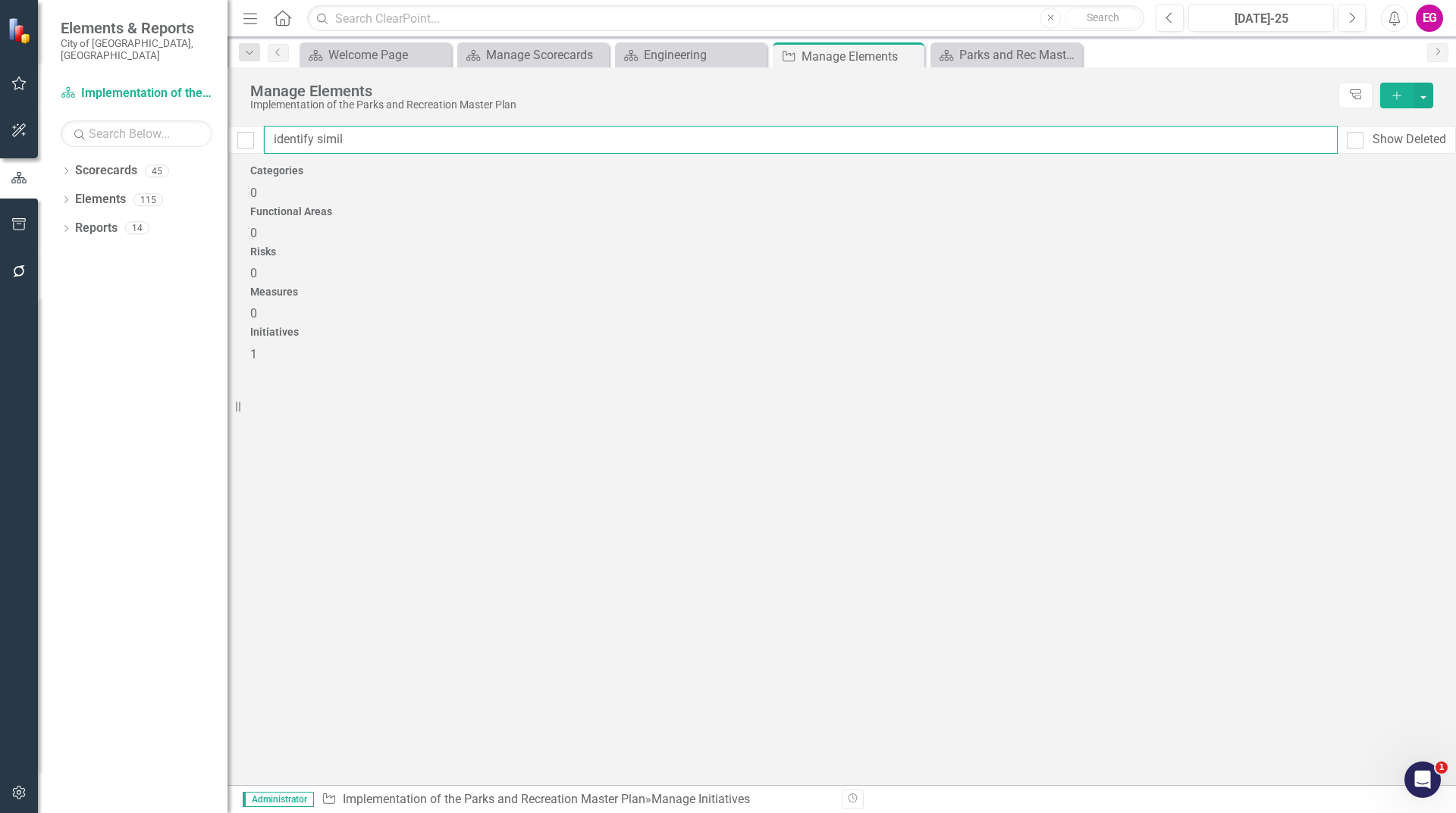
checkbox input "false"
type input "identify [PERSON_NAME]"
checkbox input "false"
type input "identify similar"
checkbox input "false"
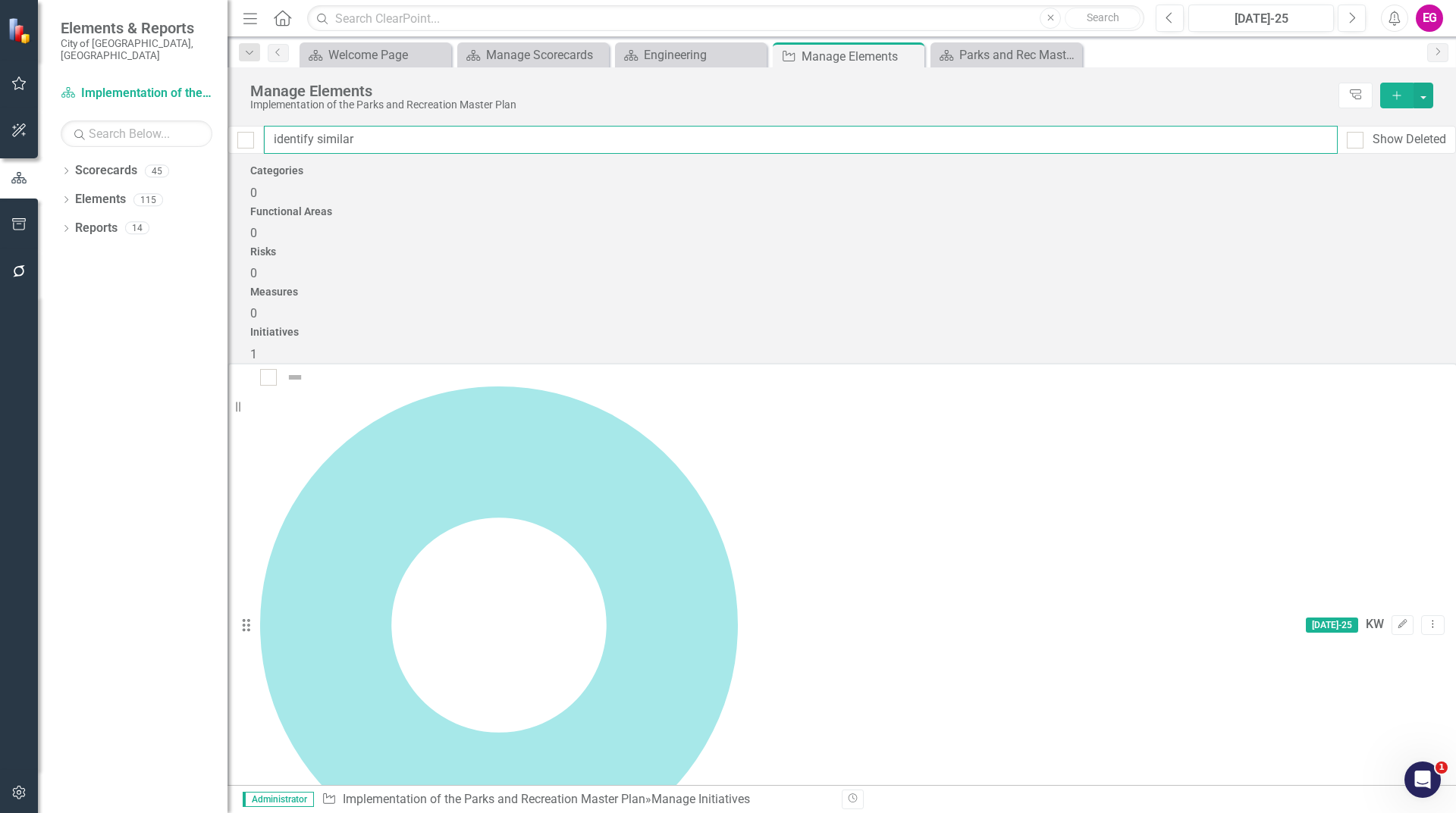
type input "identify similar"
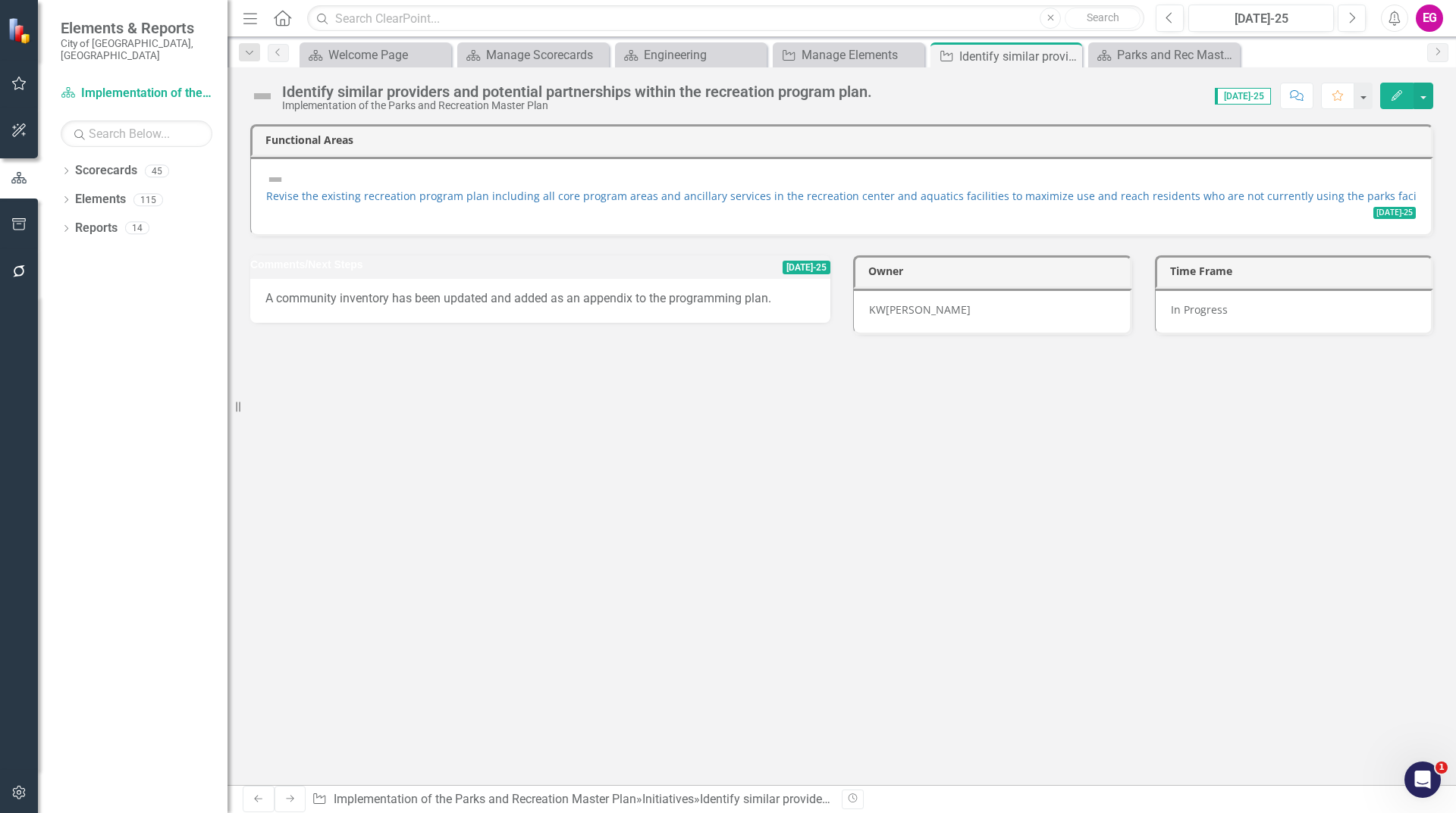
click at [313, 95] on div "Identify similar providers and potential partnerships within the recreation pro…" at bounding box center [577, 92] width 590 height 17
